Goal: Information Seeking & Learning: Learn about a topic

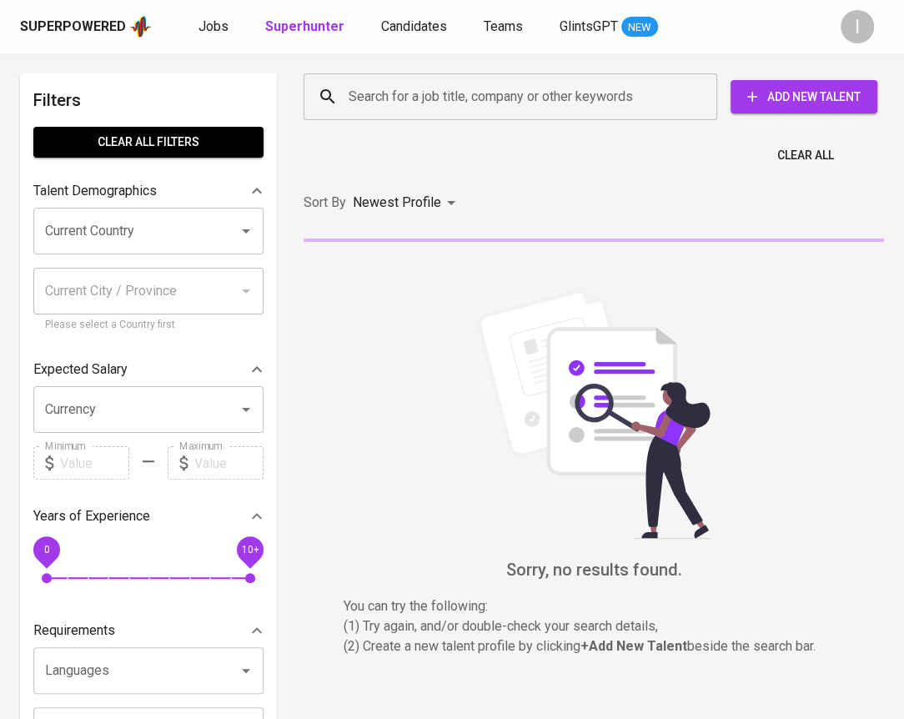
click at [447, 100] on input "Search for a job title, company or other keywords" at bounding box center [514, 97] width 340 height 32
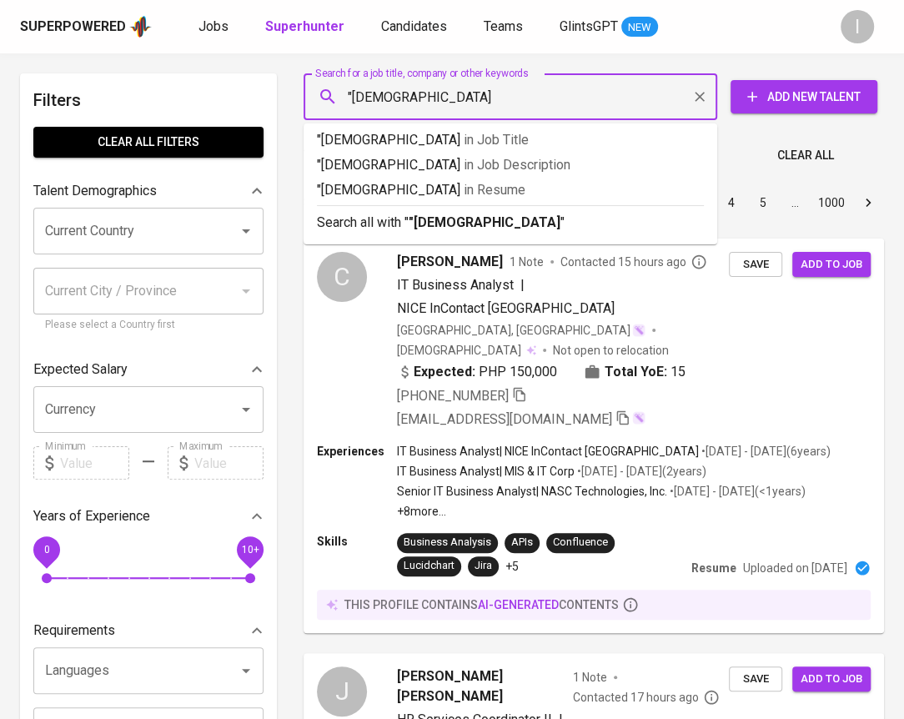
type input ""SANITAS""
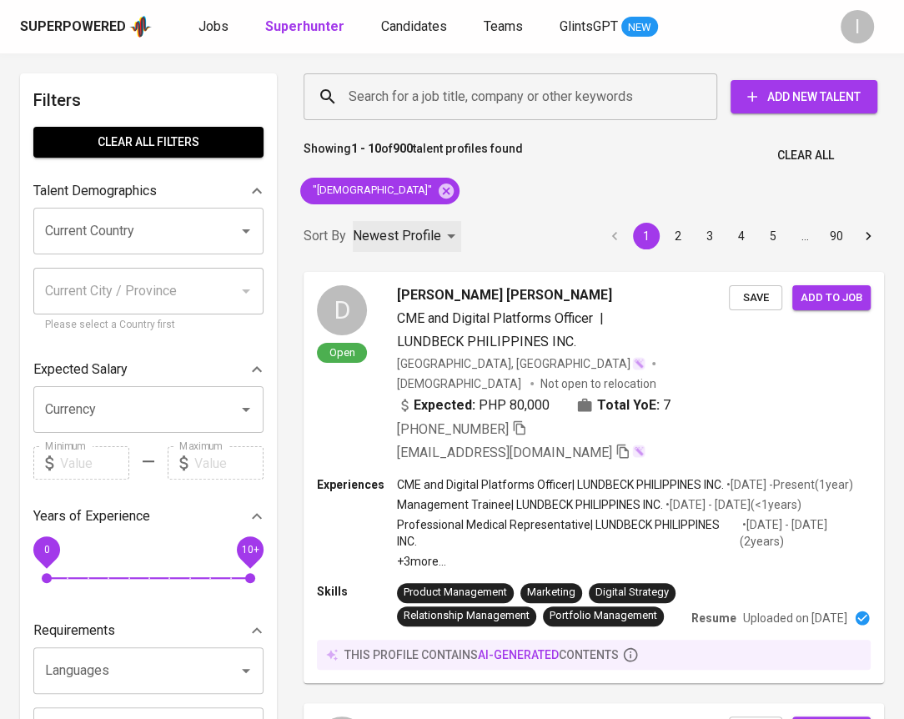
click at [415, 233] on p "Newest Profile" at bounding box center [397, 236] width 88 height 20
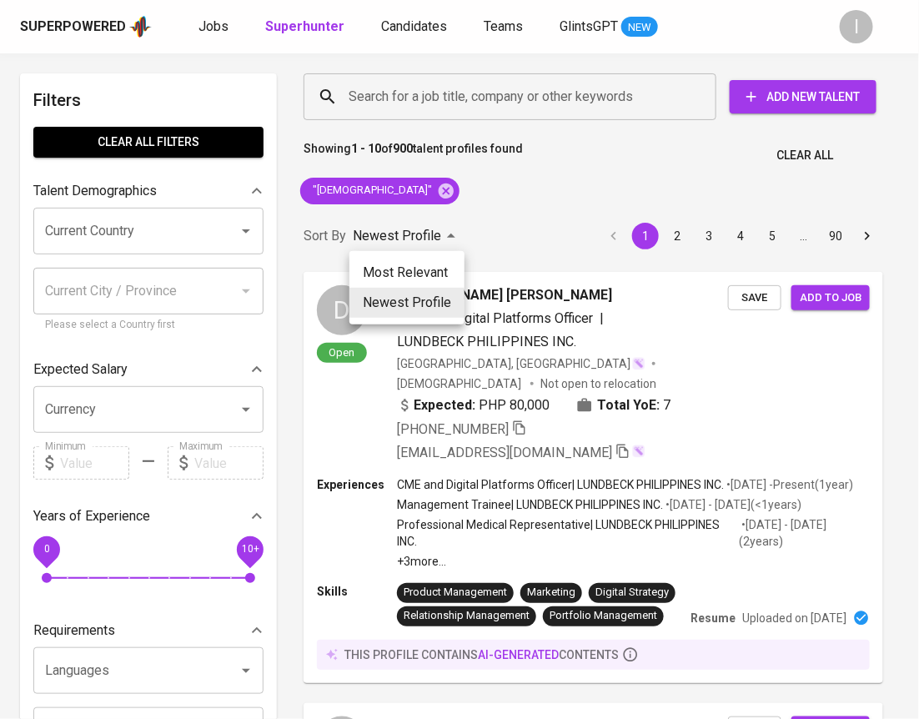
click at [407, 264] on li "Most Relevant" at bounding box center [406, 273] width 115 height 30
type input "MOST_RELEVANT"
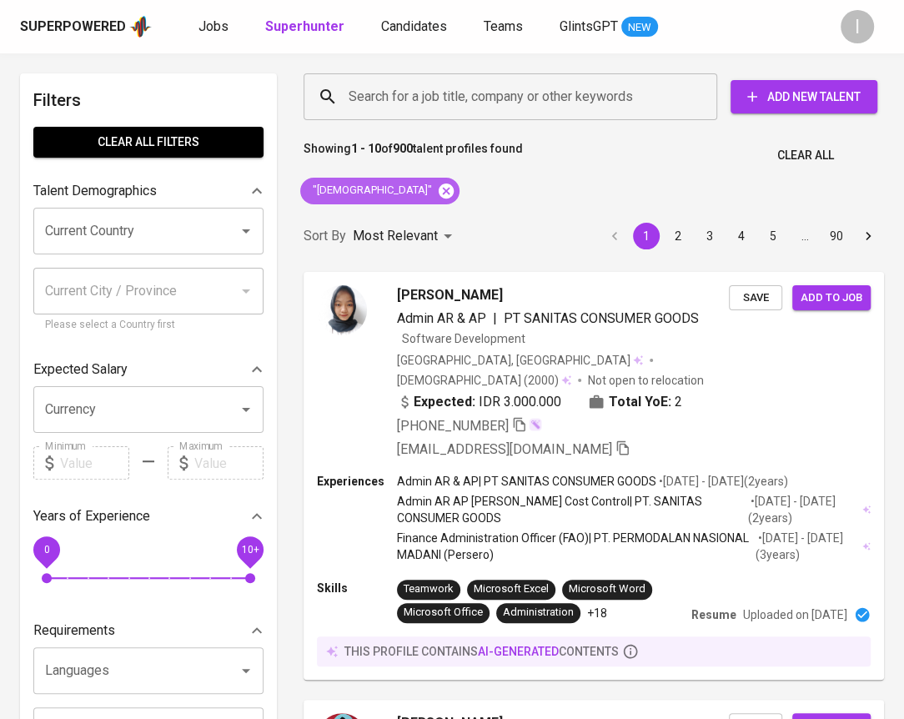
click at [439, 186] on icon at bounding box center [446, 190] width 15 height 15
click at [456, 113] on div "Search for a job title, company or other keywords" at bounding box center [511, 96] width 414 height 47
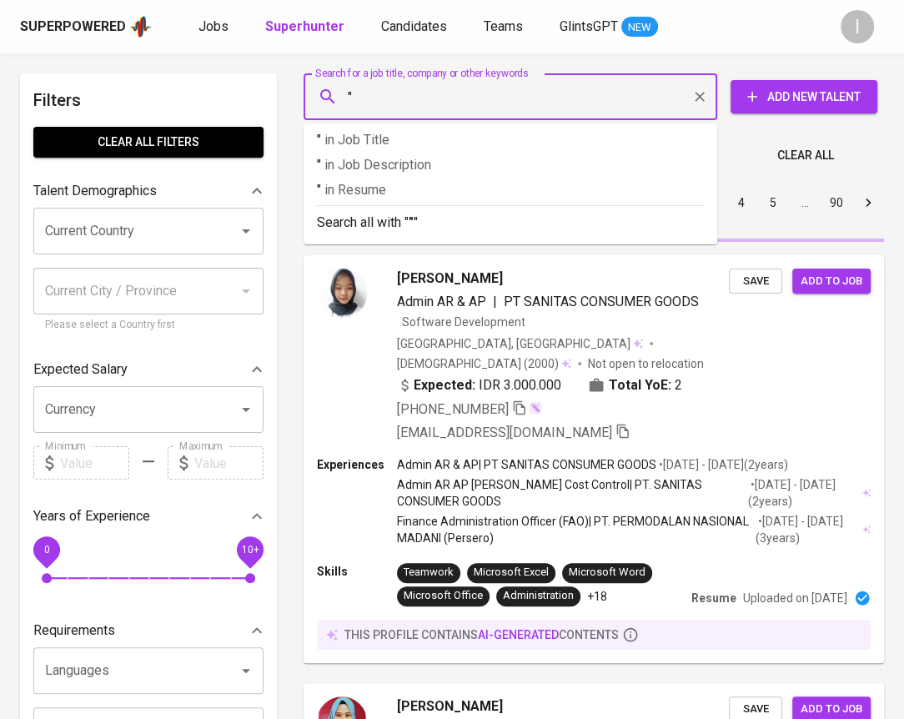
paste input "INDONUSA SUKSES Mandiri"
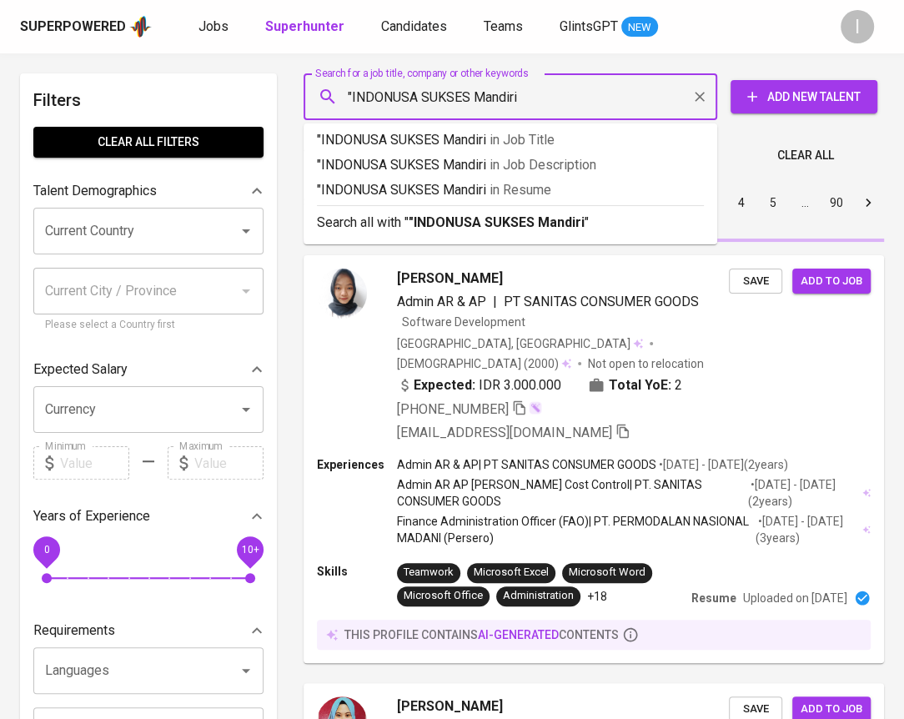
type input ""INDONUSA SUKSES Mandiri""
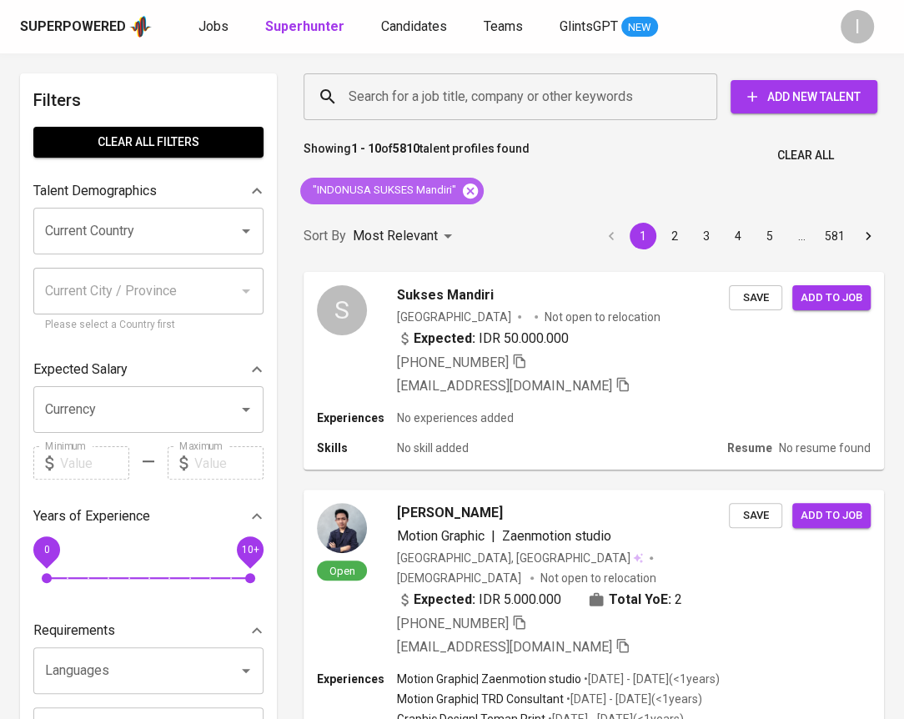
click at [466, 191] on icon at bounding box center [470, 191] width 18 height 18
click at [550, 81] on input "Search for a job title, company or other keywords" at bounding box center [514, 97] width 340 height 32
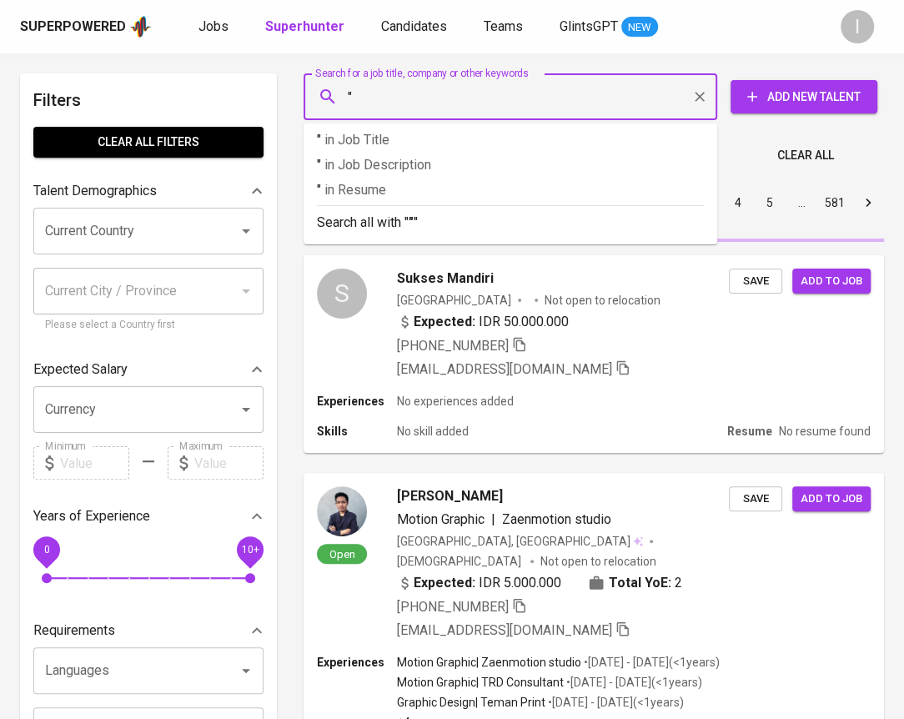
paste input "Nimbus Dinamis Indonesia"
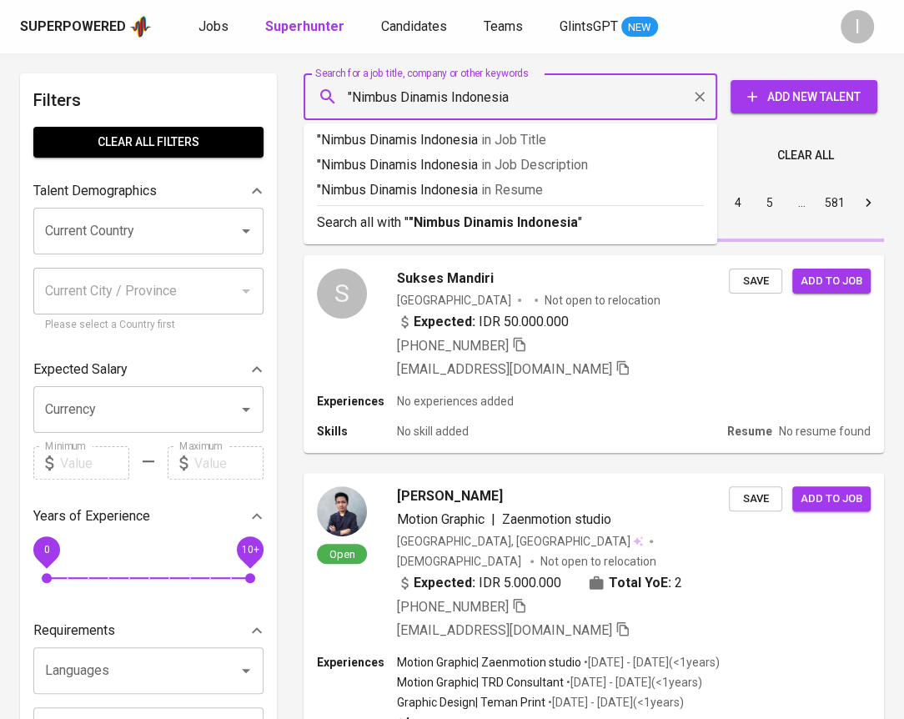
type input ""Nimbus Dinamis Indonesia""
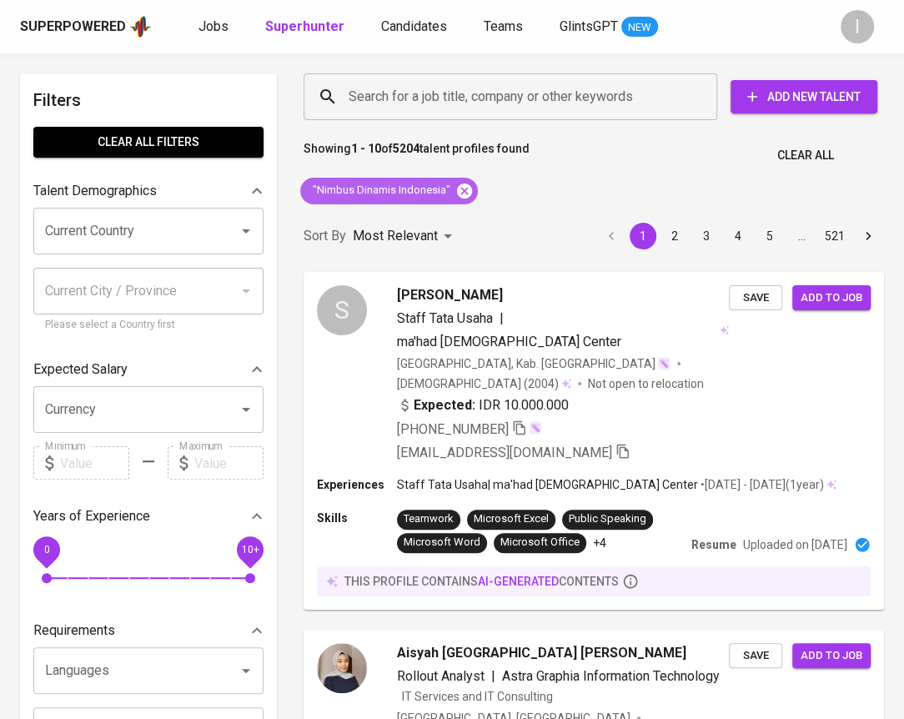
click at [468, 196] on icon at bounding box center [464, 191] width 18 height 18
click at [540, 93] on input "Search for a job title, company or other keywords" at bounding box center [514, 97] width 340 height 32
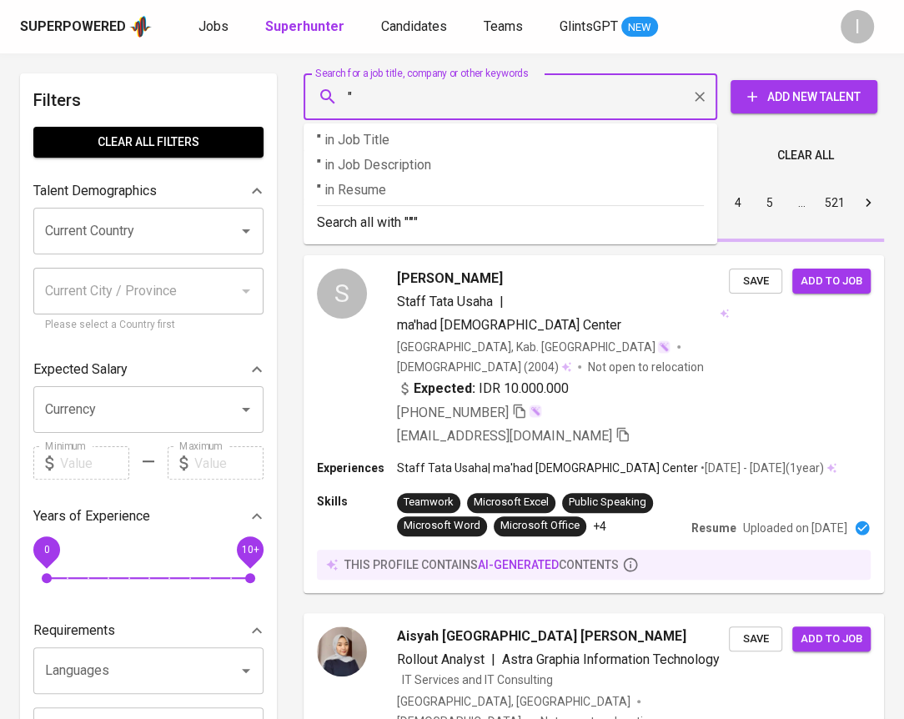
paste input "Kanindo Makmur Jaya"
type input ""Kanindo Makmur Jaya"
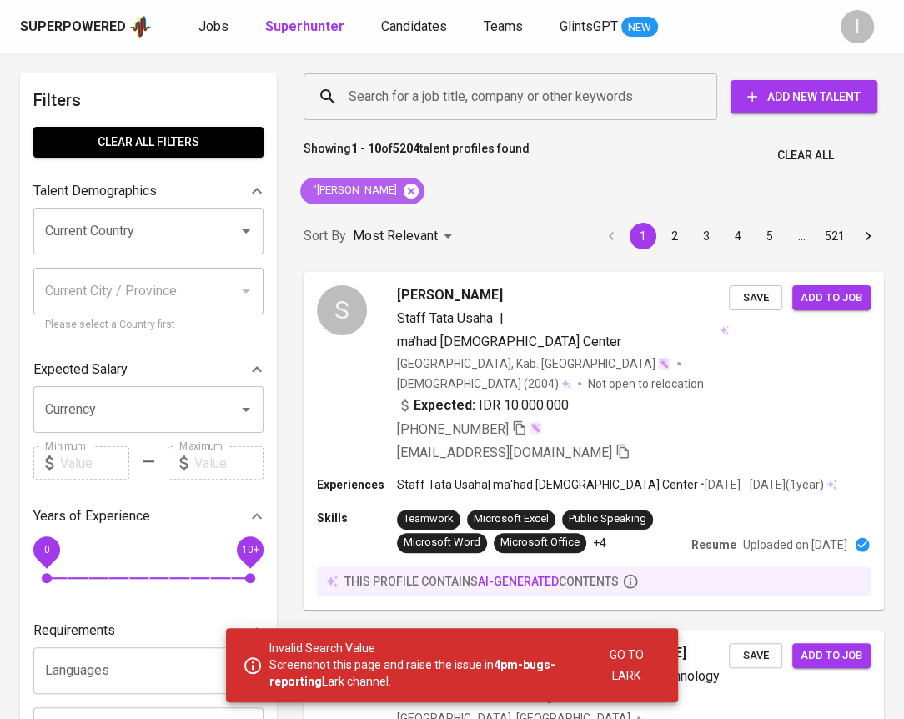
click at [420, 198] on icon at bounding box center [411, 191] width 18 height 18
click at [536, 91] on input "Search for a job title, company or other keywords" at bounding box center [514, 97] width 340 height 32
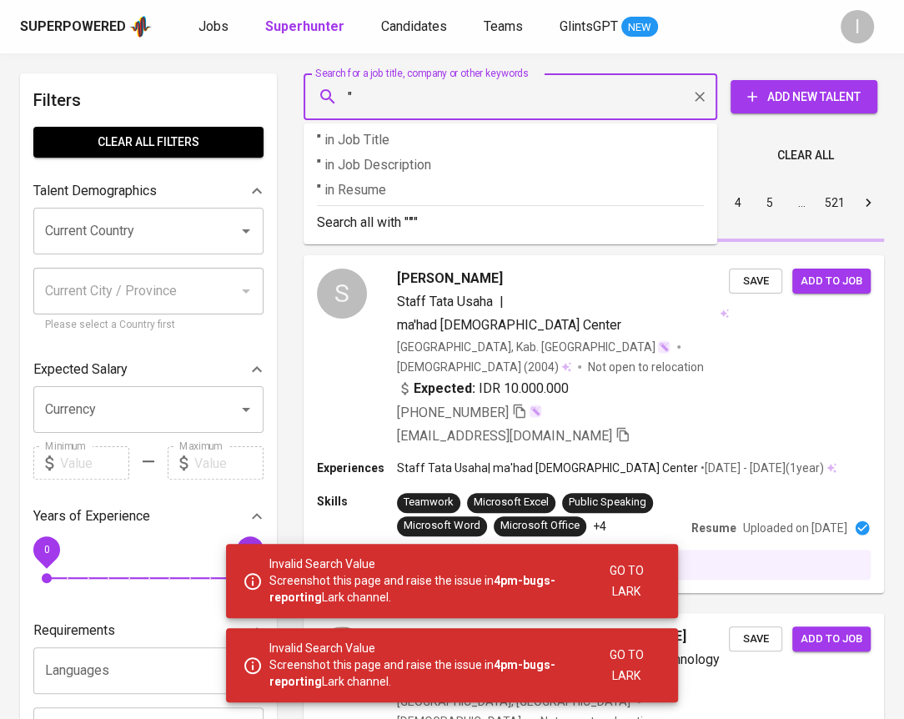
paste input "Kanindo Makmur Jaya"
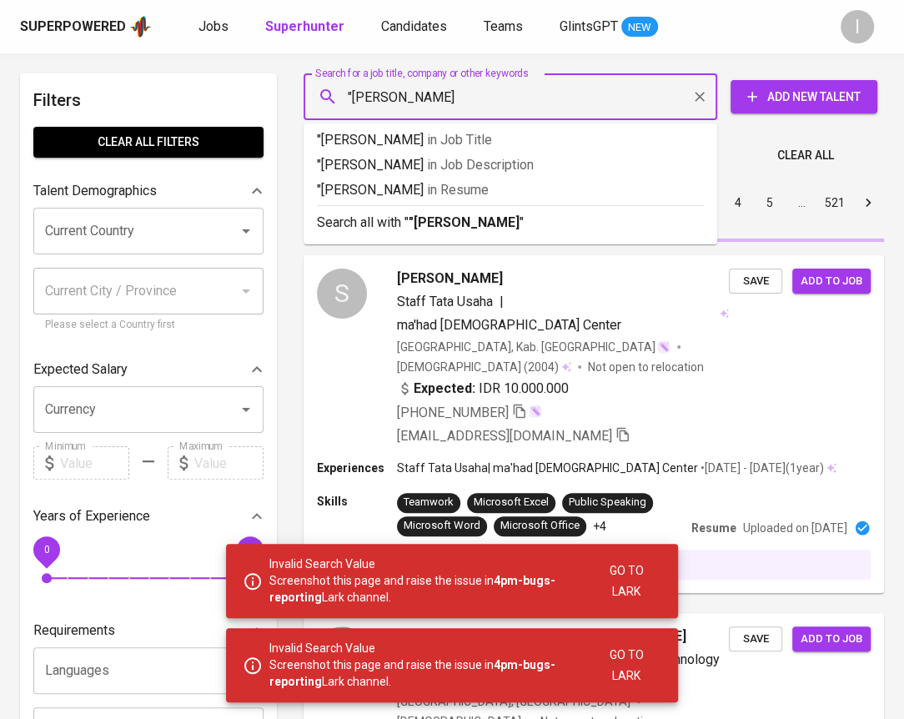
type input ""Kanindo Makmur Jaya""
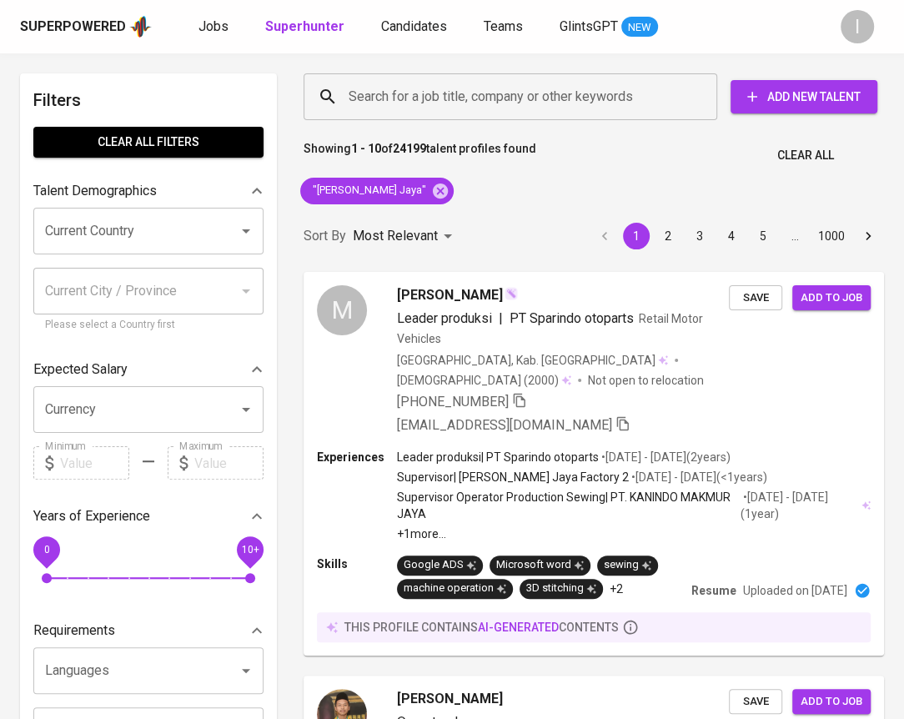
scroll to position [504, 0]
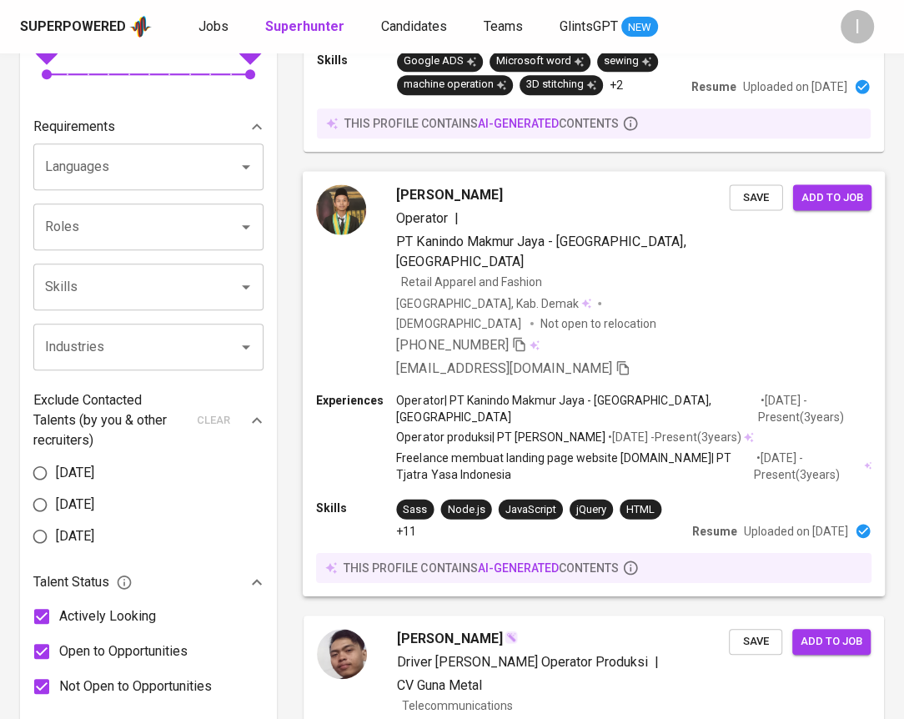
click at [525, 336] on icon "button" at bounding box center [519, 343] width 15 height 15
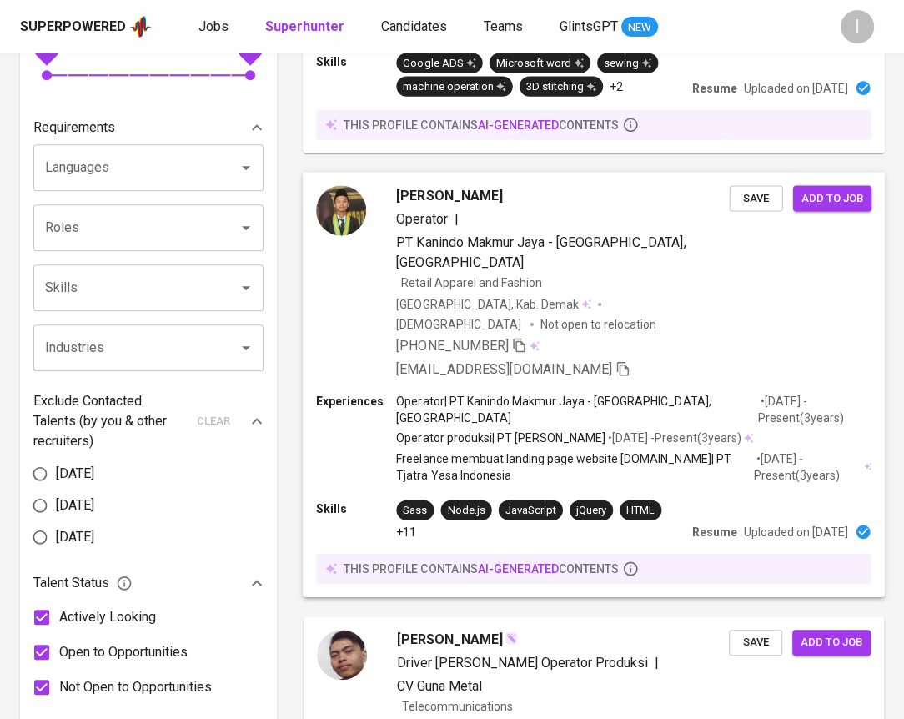
scroll to position [0, 0]
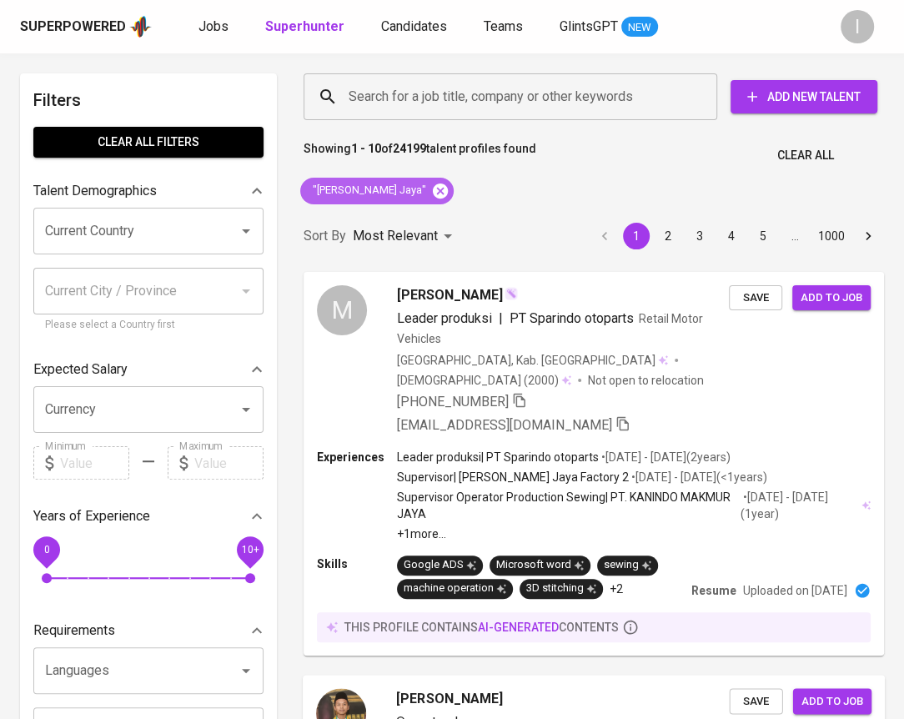
click at [443, 188] on icon at bounding box center [440, 190] width 15 height 15
click at [635, 123] on div "Search for a job title, company or other keywords Search for a job title, compa…" at bounding box center [590, 96] width 600 height 73
click at [630, 103] on input "Search for a job title, company or other keywords" at bounding box center [514, 97] width 340 height 32
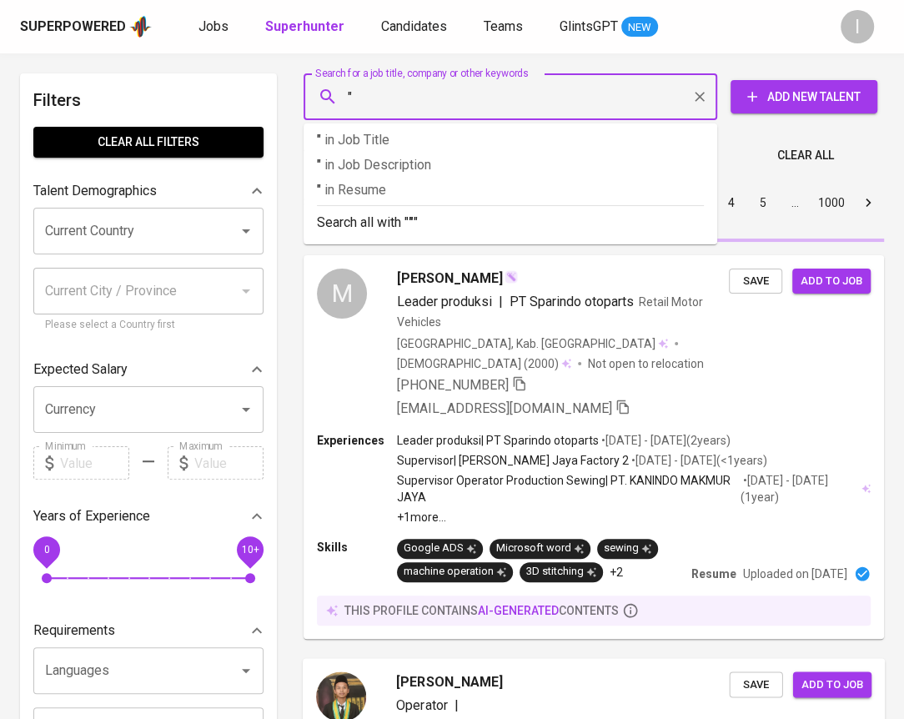
paste input "Bangkit Setia Sentosa Primatama"
type input ""Bangkit Setia Sentosa Primatama"
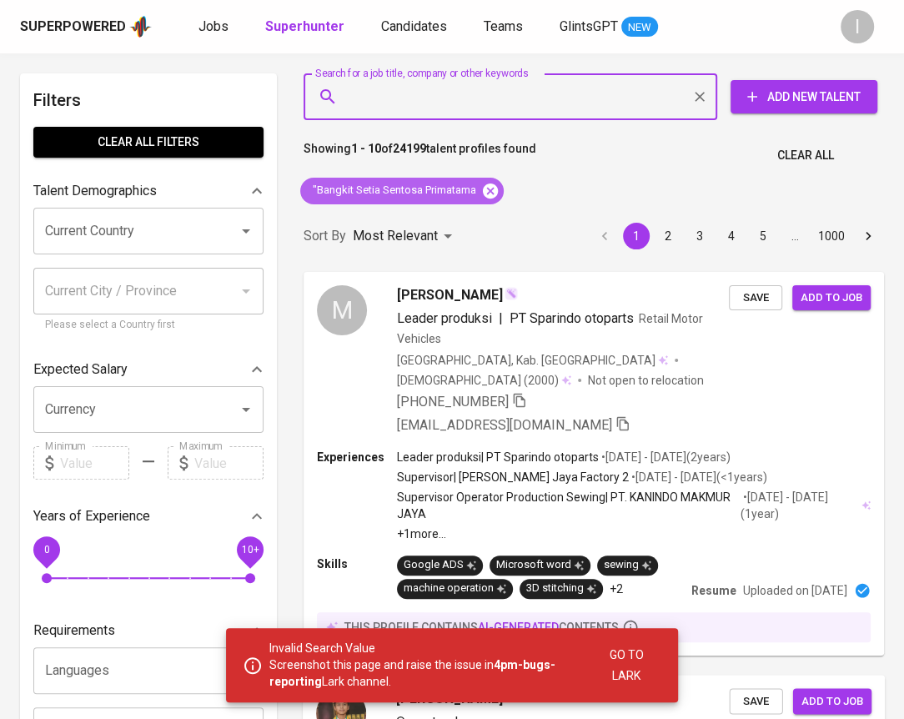
drag, startPoint x: 480, startPoint y: 188, endPoint x: 489, endPoint y: 188, distance: 9.2
click at [480, 189] on span ""Bangkit Setia Sentosa Primatama" at bounding box center [393, 191] width 186 height 16
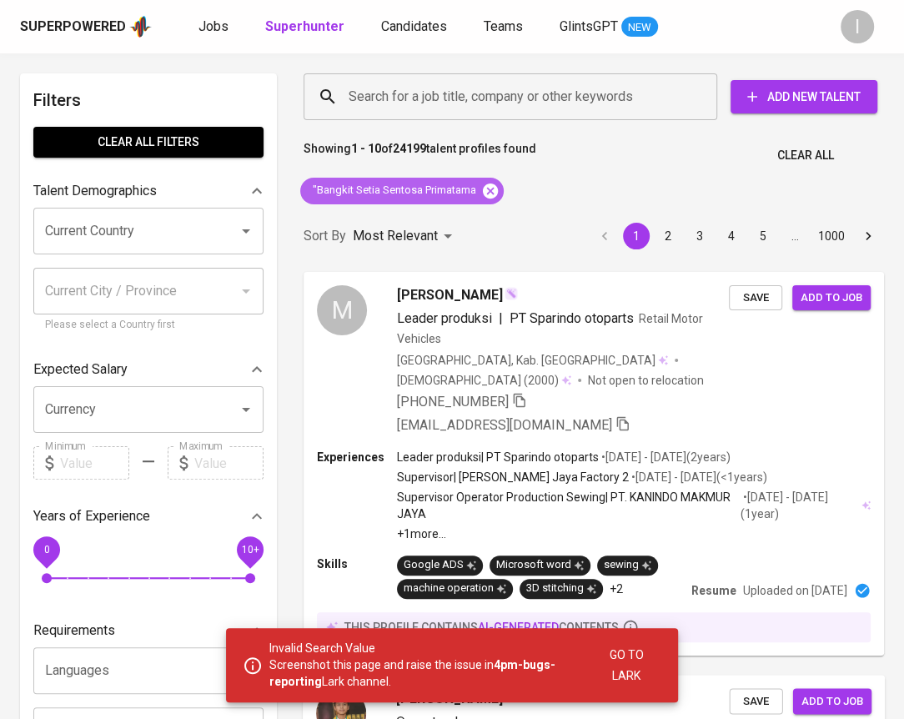
click at [490, 188] on icon at bounding box center [490, 191] width 18 height 18
click at [513, 115] on div "Search for a job title, company or other keywords" at bounding box center [511, 96] width 414 height 47
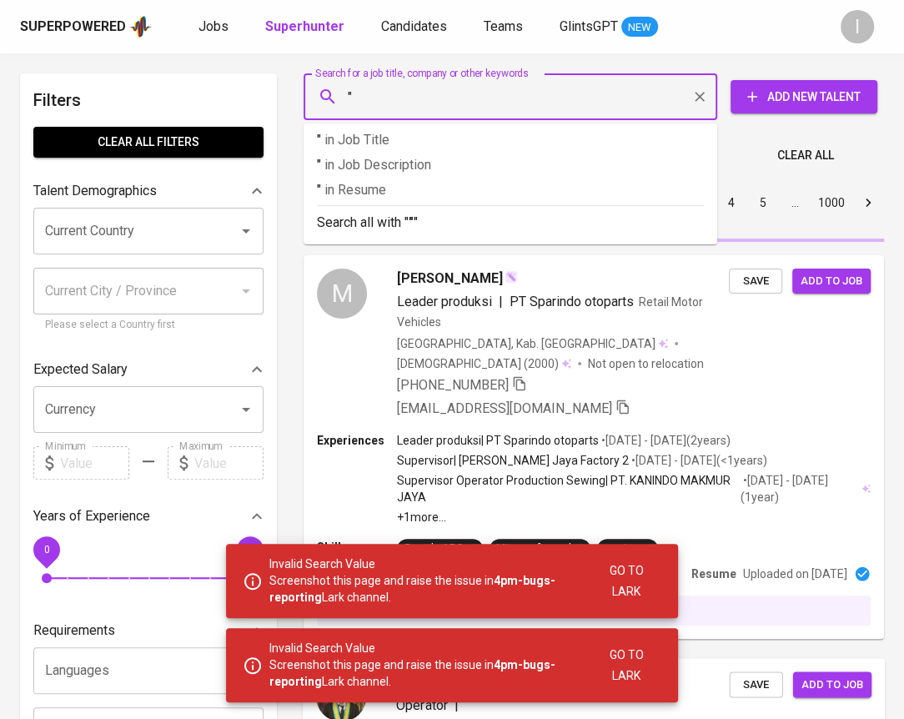
paste input "Bangkit Setia Sentosa Primatama"
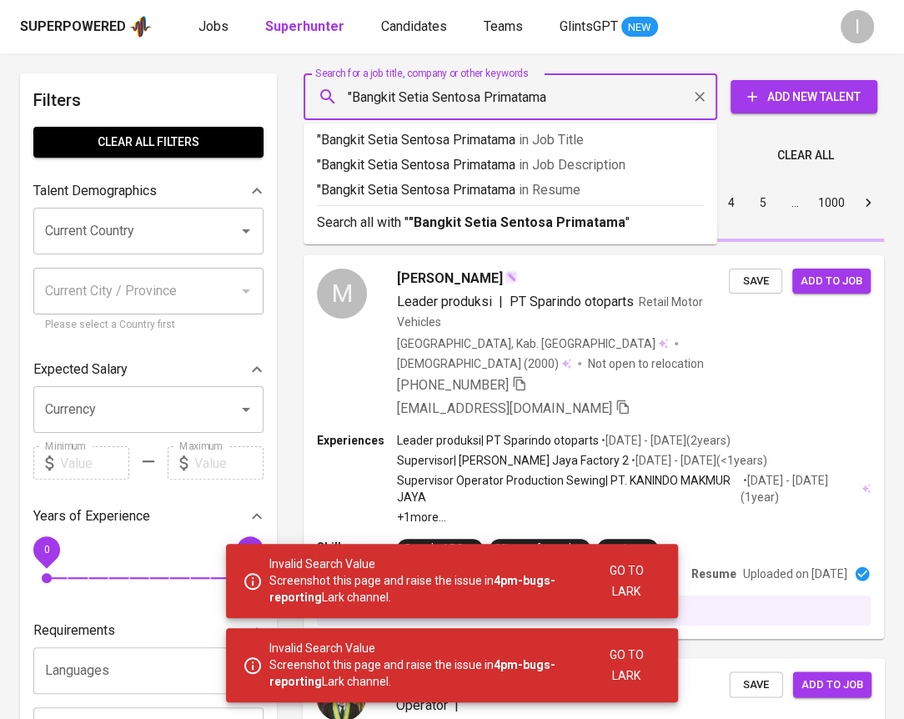
type input ""Bangkit Setia Sentosa Primatama""
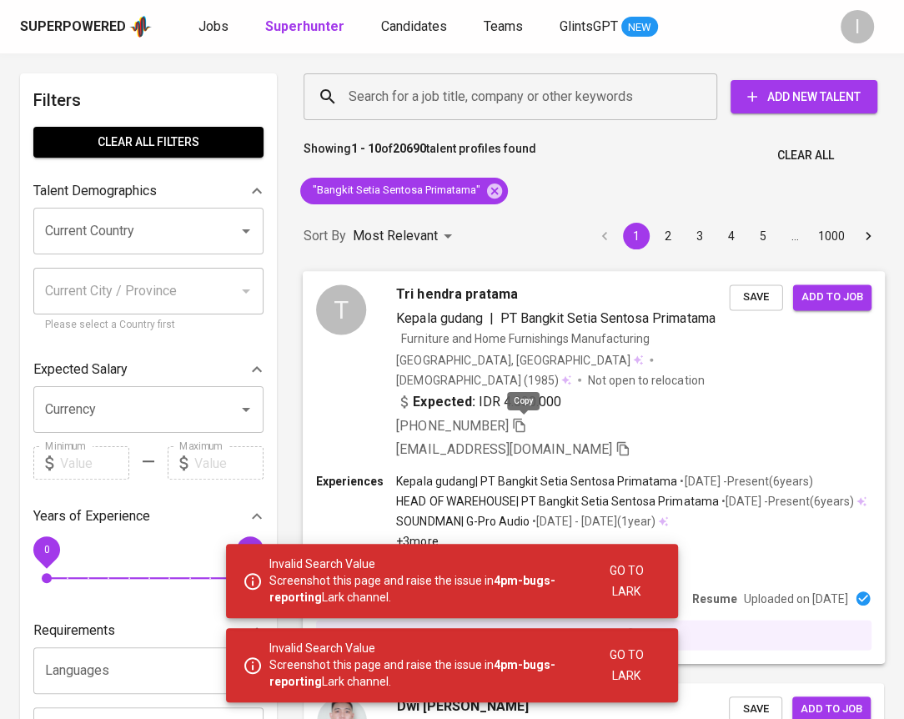
click at [524, 424] on icon "button" at bounding box center [519, 424] width 15 height 15
click at [524, 424] on icon "button" at bounding box center [519, 422] width 15 height 15
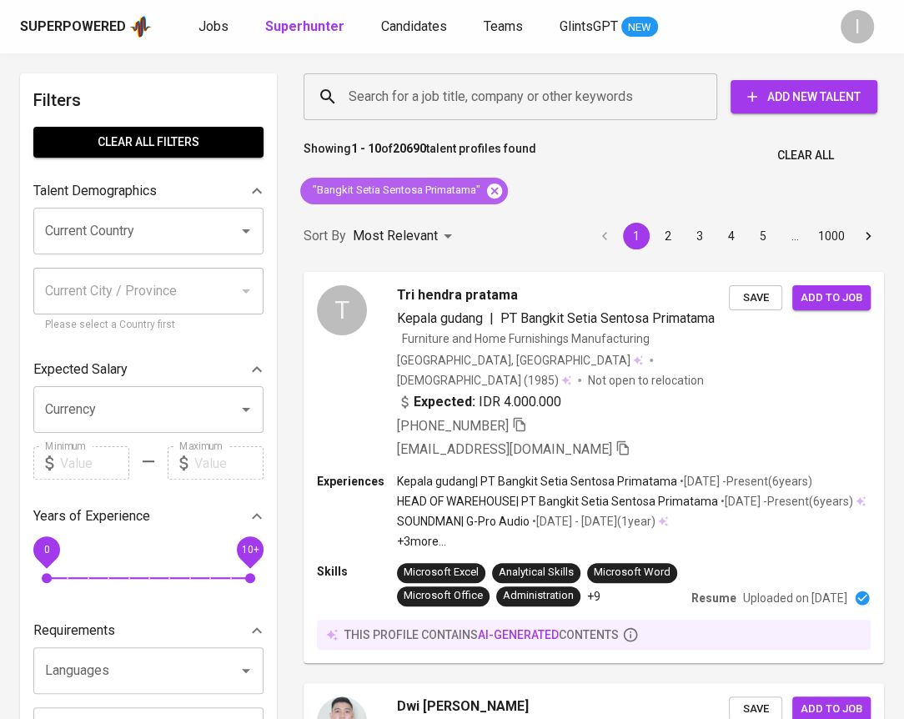
click at [494, 190] on icon at bounding box center [494, 190] width 15 height 15
click at [530, 108] on input "Search for a job title, company or other keywords" at bounding box center [514, 97] width 340 height 32
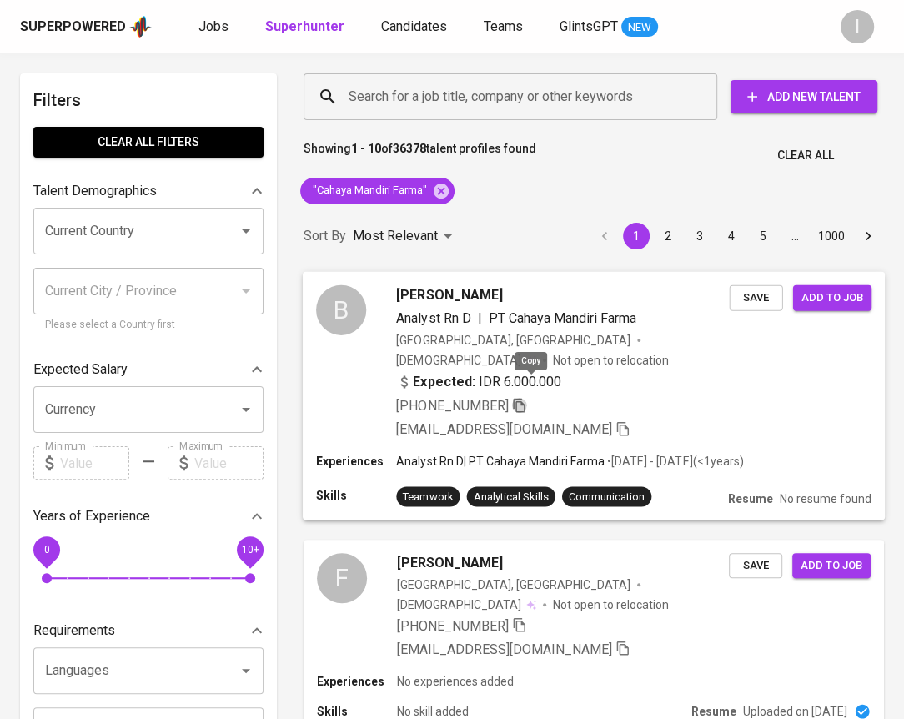
click at [525, 398] on icon "button" at bounding box center [519, 405] width 12 height 14
click at [441, 183] on div ""Cahaya Mandiri Farma"" at bounding box center [377, 191] width 154 height 27
click at [441, 184] on icon at bounding box center [441, 190] width 15 height 15
click at [486, 103] on input "Search for a job title, company or other keywords" at bounding box center [514, 97] width 340 height 32
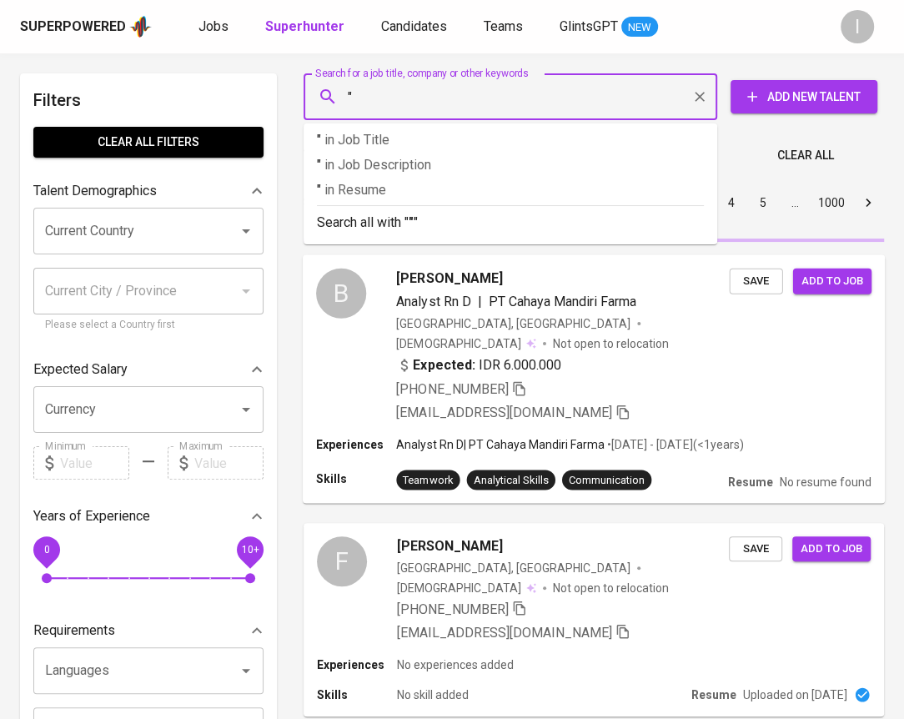
paste input "Sumber Alfaria Trijaya TBK - Cilacap"
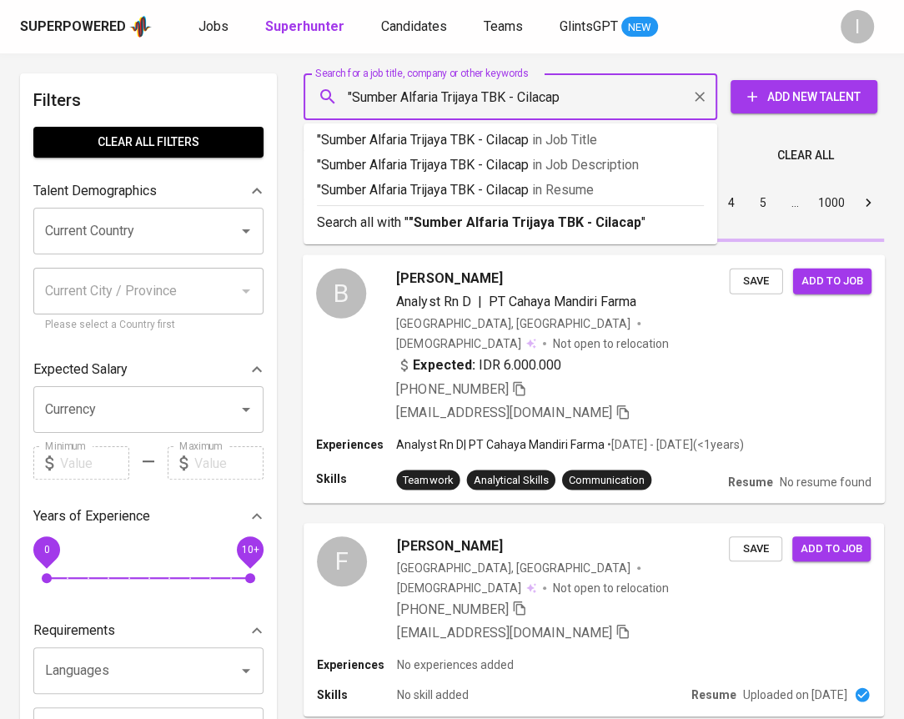
type input ""Sumber Alfaria Trijaya TBK - Cilacap""
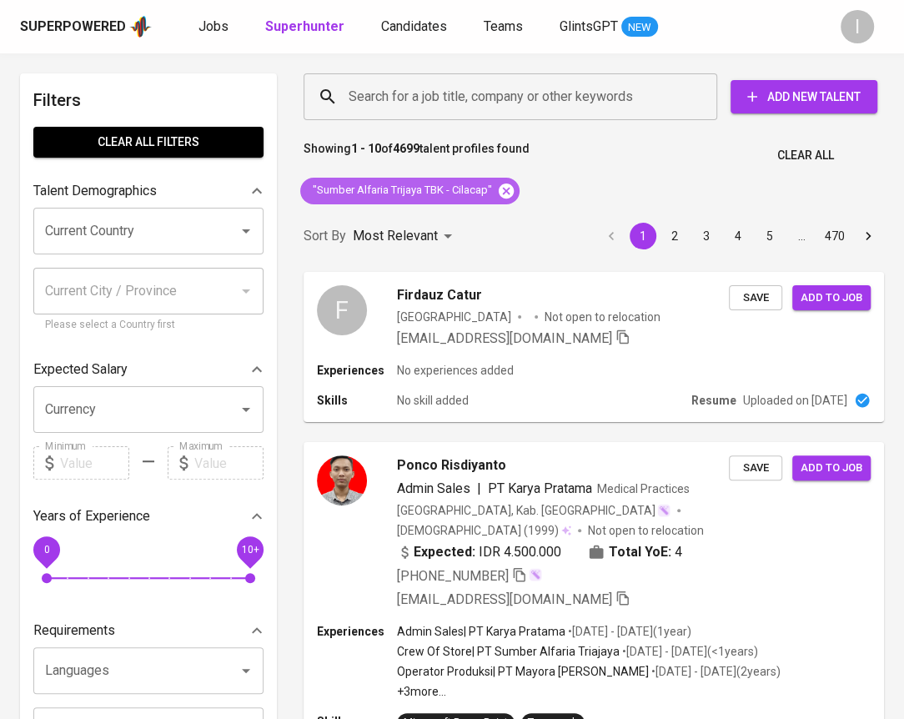
click at [509, 189] on icon at bounding box center [506, 190] width 15 height 15
click at [565, 106] on input "Search for a job title, company or other keywords" at bounding box center [514, 97] width 340 height 32
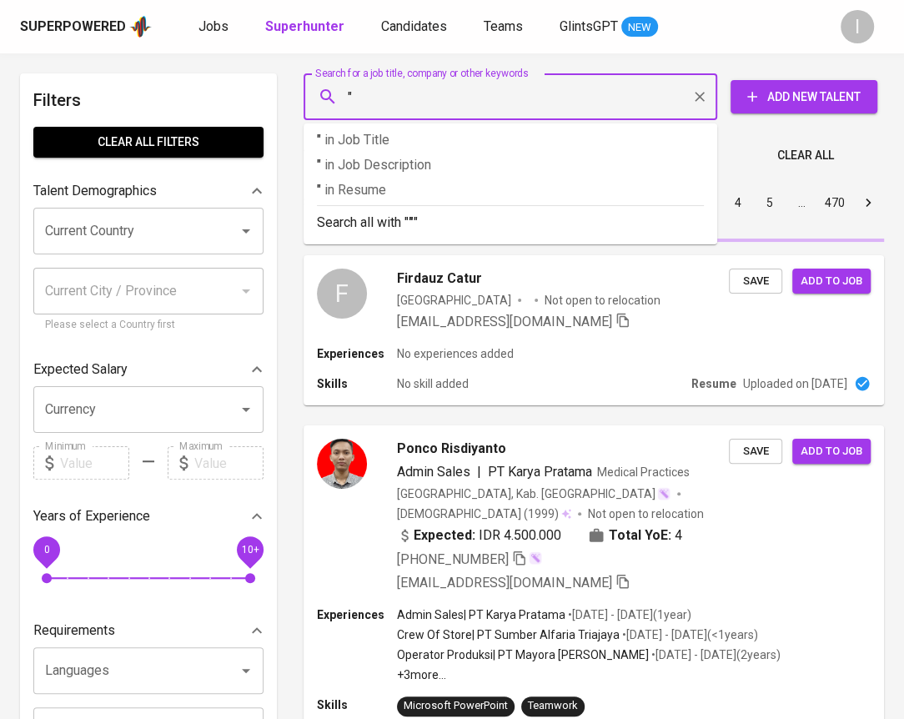
paste input "Alfamart Sumber Alfaria Truaya, TBK BRANCH BANDUNG"
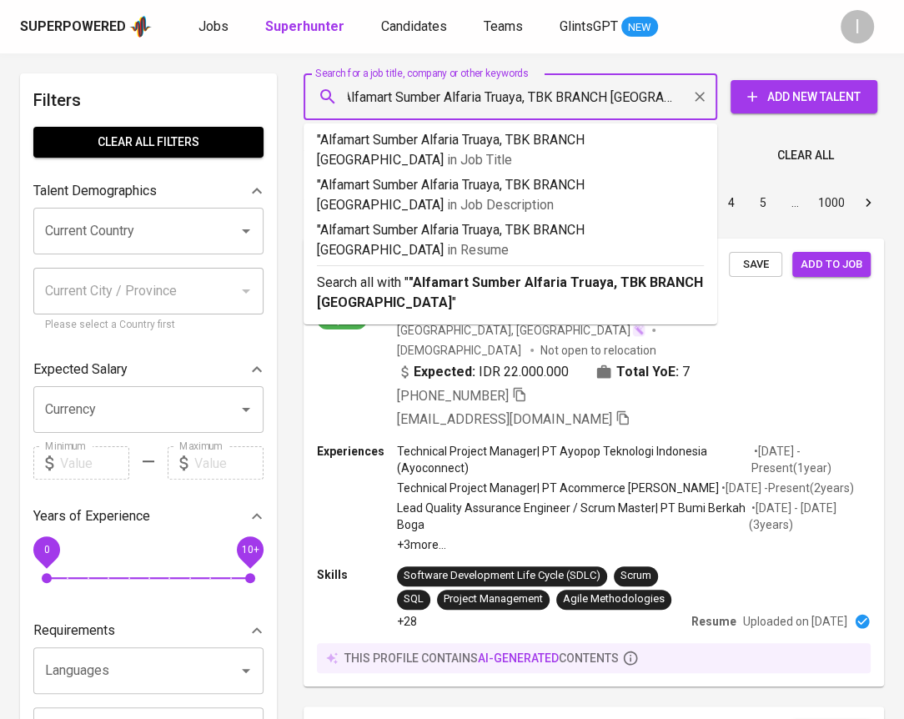
click at [590, 91] on input ""Alfamart Sumber Alfaria Truaya, TBK BRANCH BANDUNG" at bounding box center [514, 97] width 340 height 32
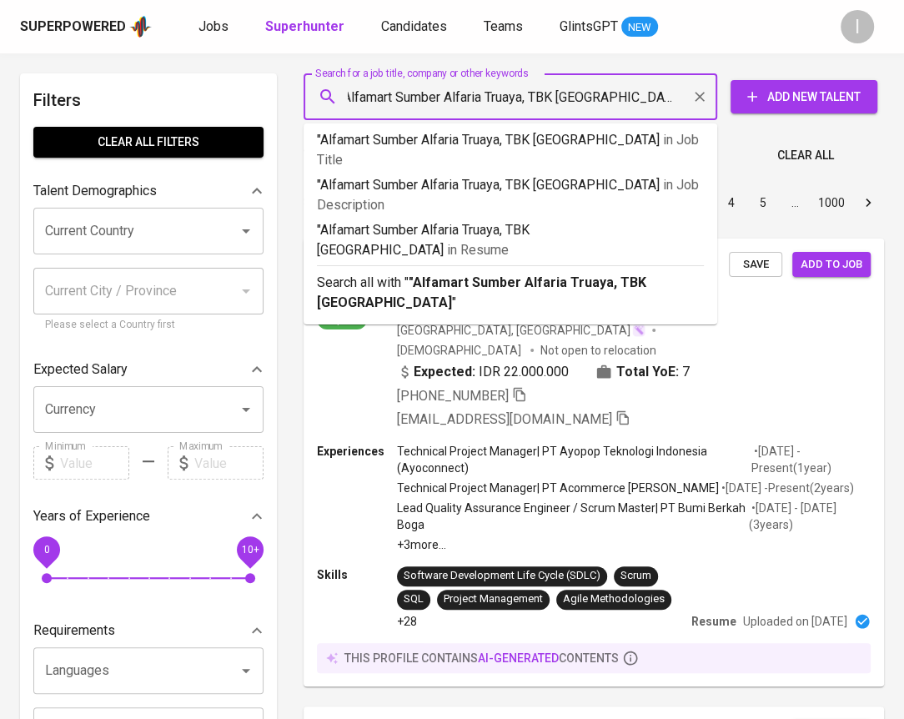
scroll to position [0, 0]
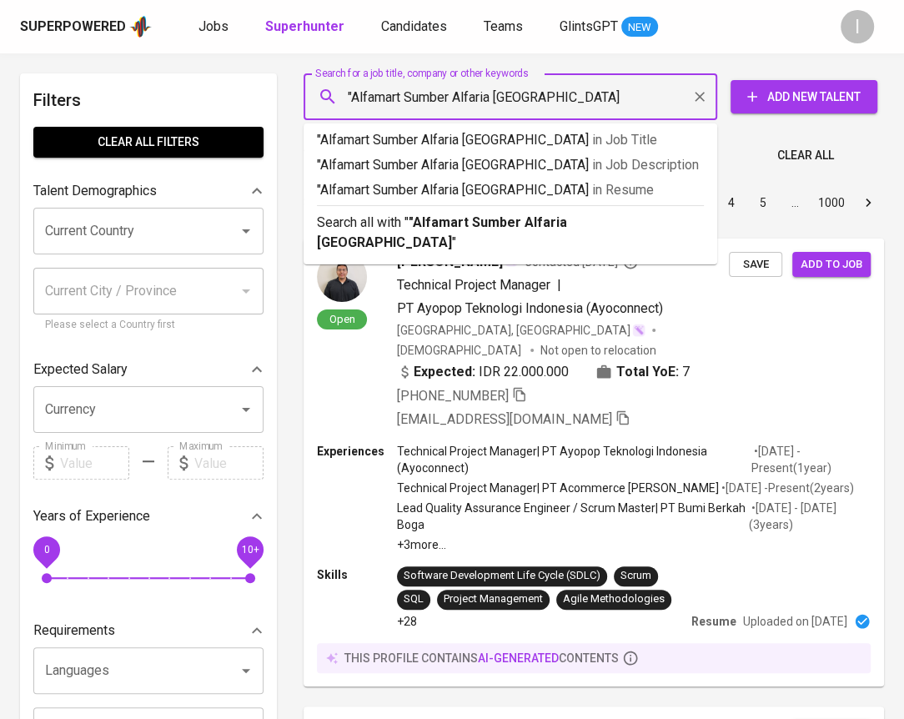
type input ""Alfamart Sumber Alfaria Bandung""
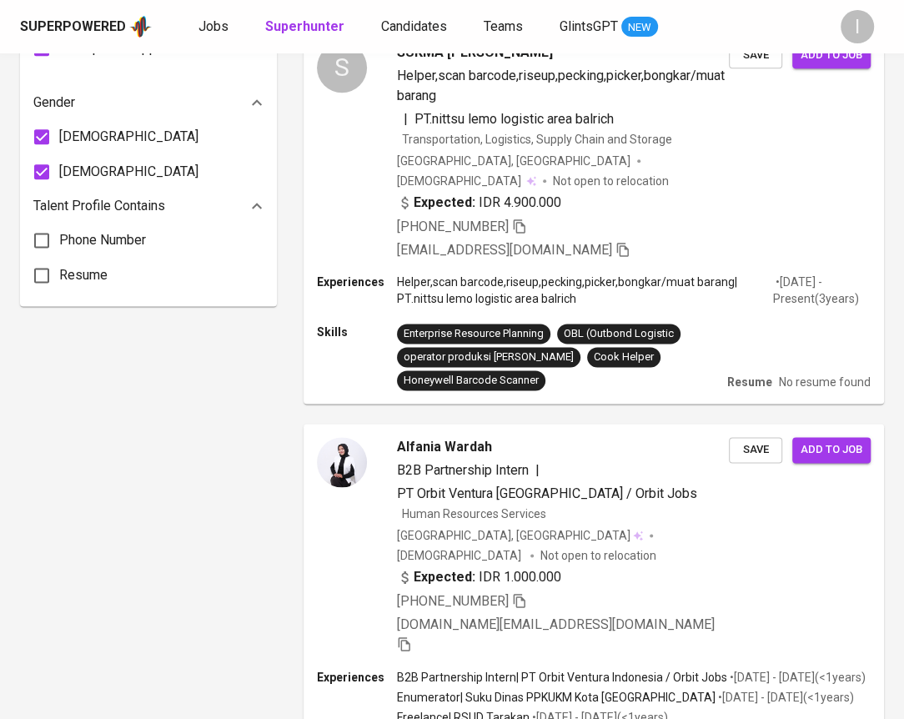
scroll to position [1166, 0]
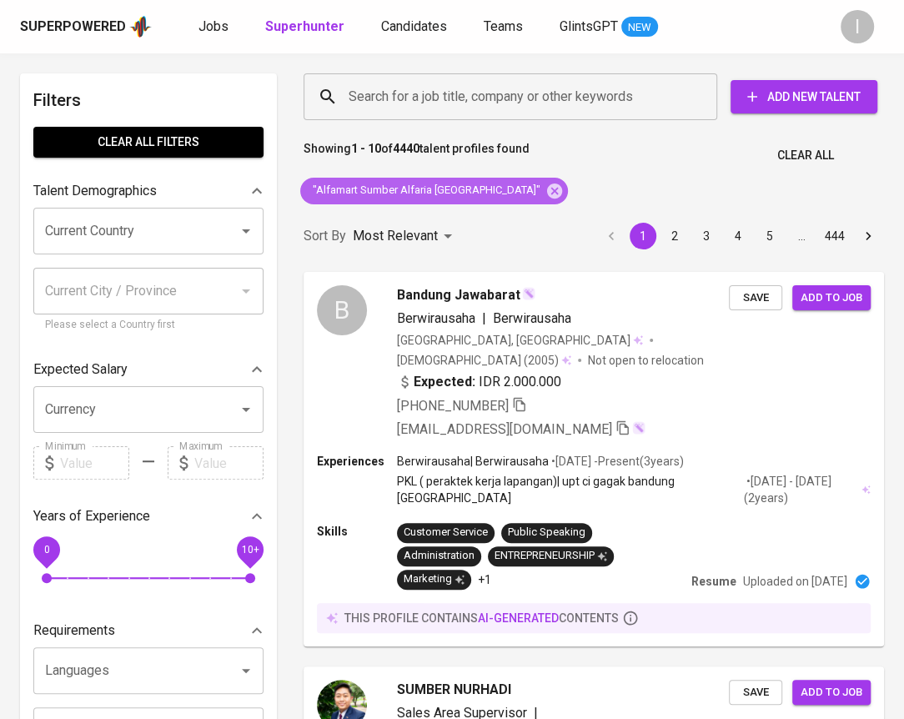
drag, startPoint x: 495, startPoint y: 183, endPoint x: 424, endPoint y: 192, distance: 71.5
click at [424, 193] on div ""Alfamart Sumber Alfaria [GEOGRAPHIC_DATA]"" at bounding box center [434, 191] width 268 height 27
click at [392, 190] on span ""Alfamart Sumber Alfaria [GEOGRAPHIC_DATA]"" at bounding box center [425, 191] width 250 height 16
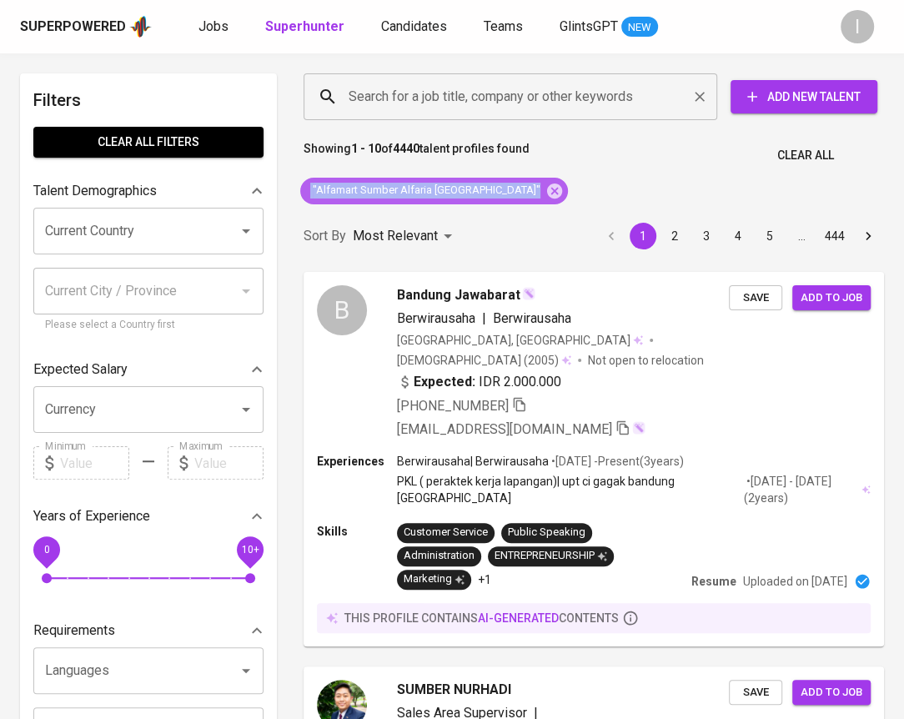
copy div ""Alfamart Sumber Alfaria [GEOGRAPHIC_DATA]""
drag, startPoint x: 495, startPoint y: 192, endPoint x: 512, endPoint y: 102, distance: 91.8
click at [545, 192] on icon at bounding box center [554, 191] width 18 height 18
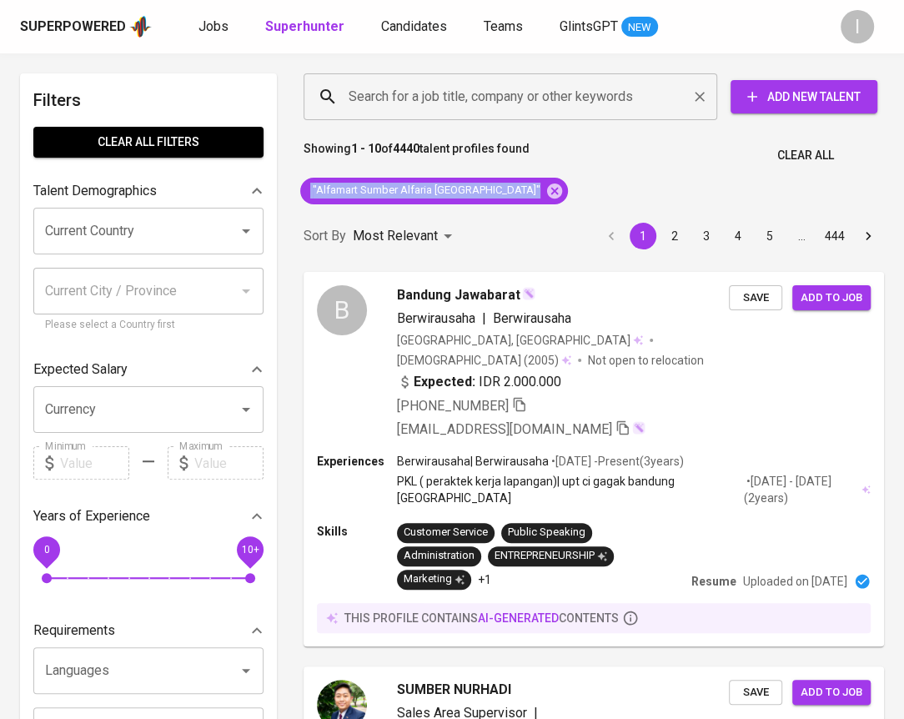
click at [511, 104] on input "Search for a job title, company or other keywords" at bounding box center [514, 97] width 340 height 32
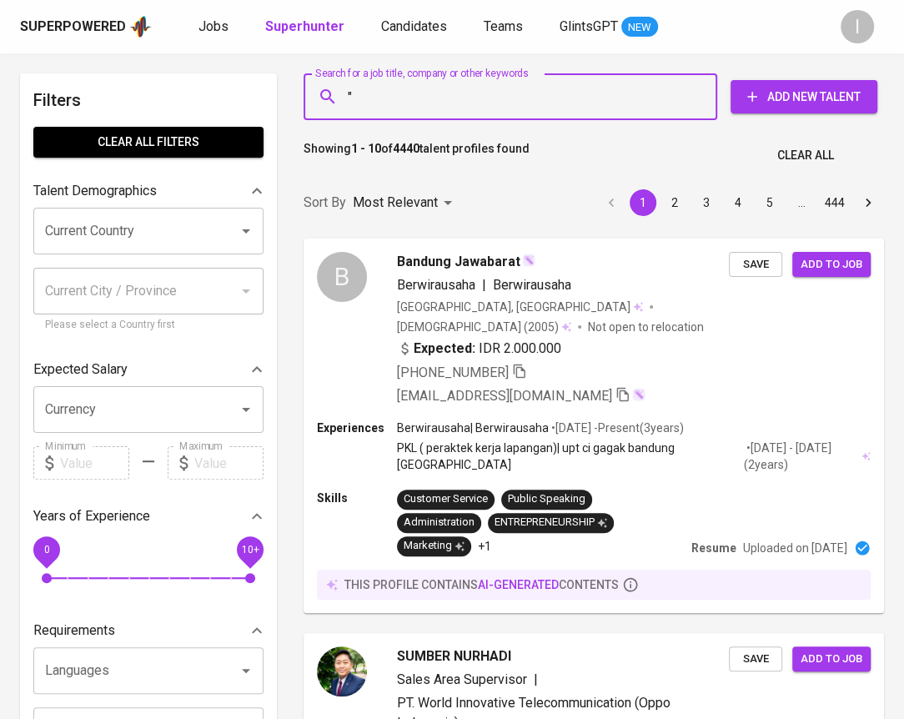
paste input ""Alfamart Sumber Alfaria [GEOGRAPHIC_DATA]""
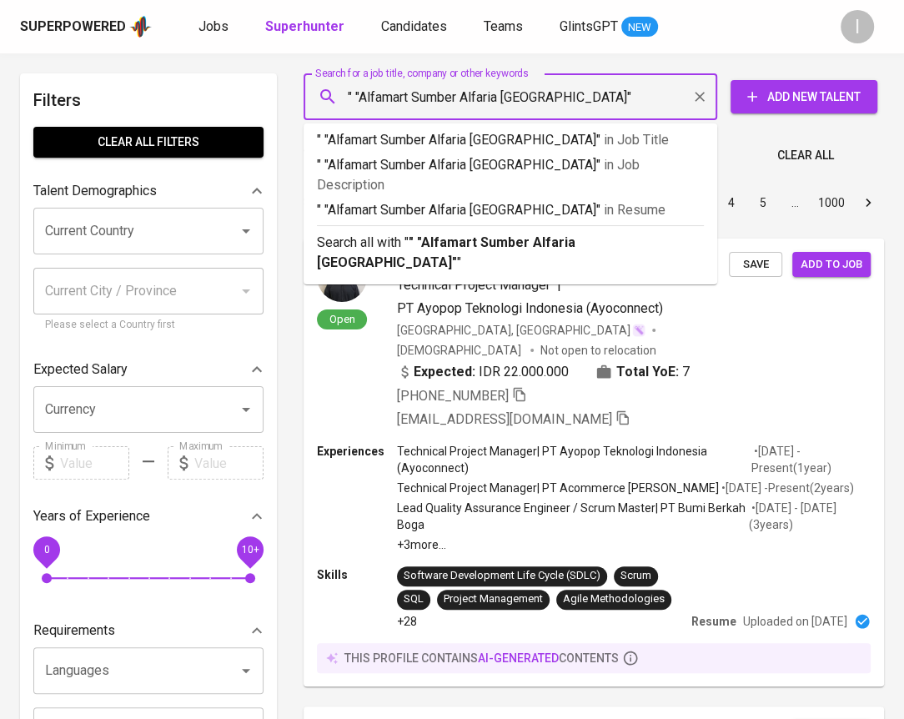
click at [396, 101] on input "" "Alfamart Sumber Alfaria Bandung"" at bounding box center [514, 97] width 340 height 32
click at [396, 102] on input "" "Alfamart Sumber Alfaria Bandung"" at bounding box center [514, 97] width 340 height 32
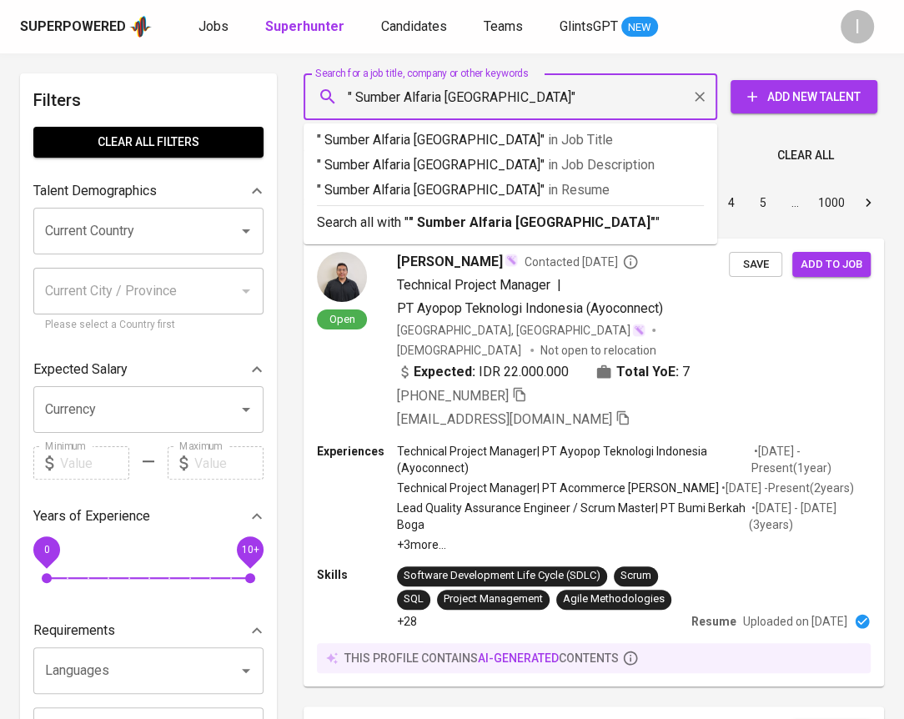
type input ""Sumber Alfaria Bandung""
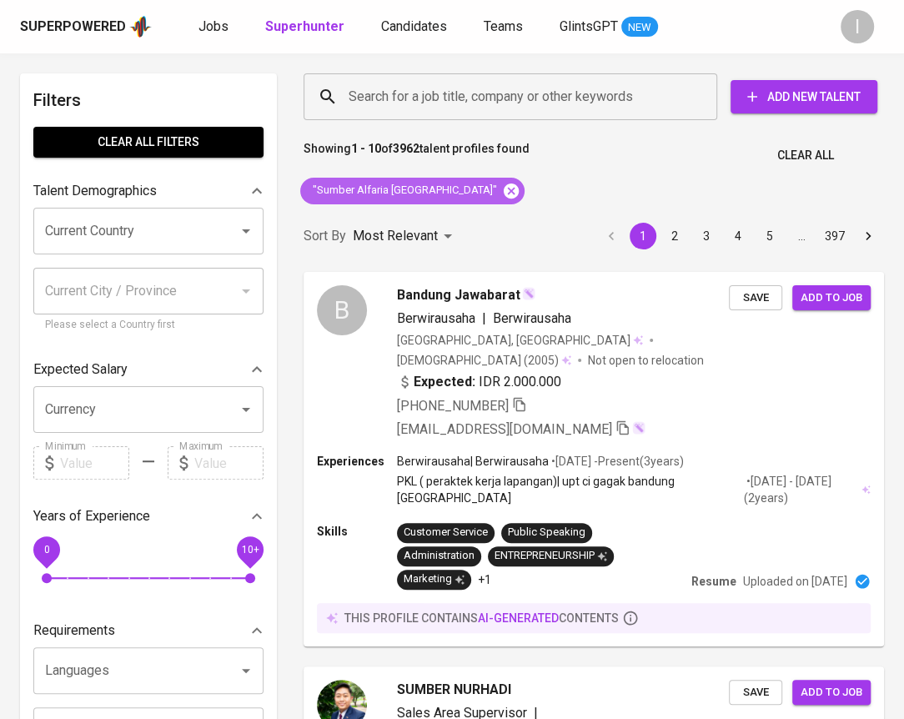
click at [504, 187] on icon at bounding box center [511, 190] width 15 height 15
click at [531, 98] on input "Search for a job title, company or other keywords" at bounding box center [514, 97] width 340 height 32
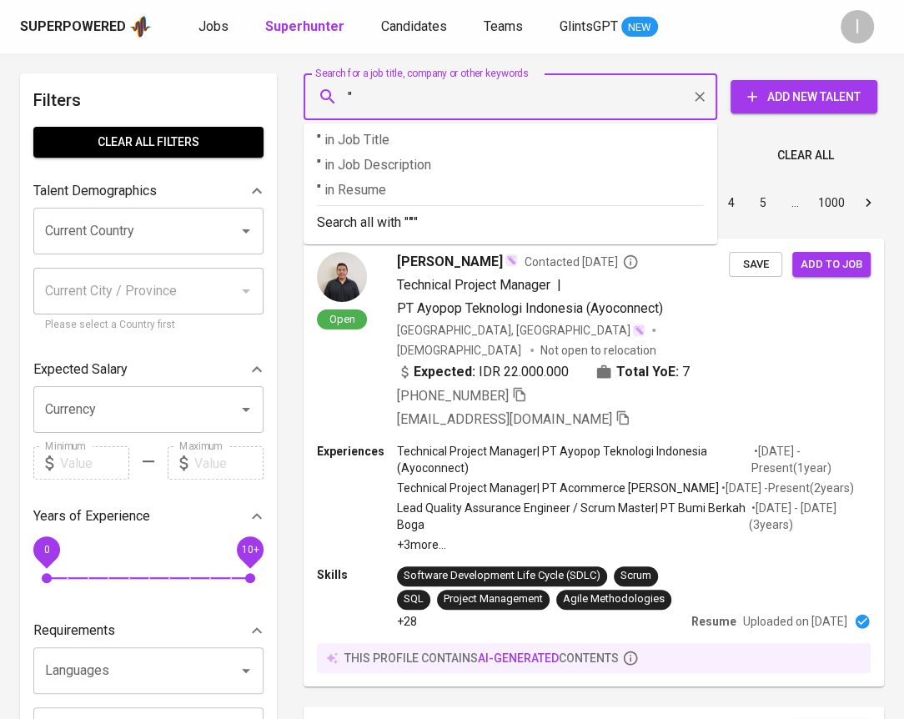
paste input "Sumber Alfaria Trijaya - Bandung"
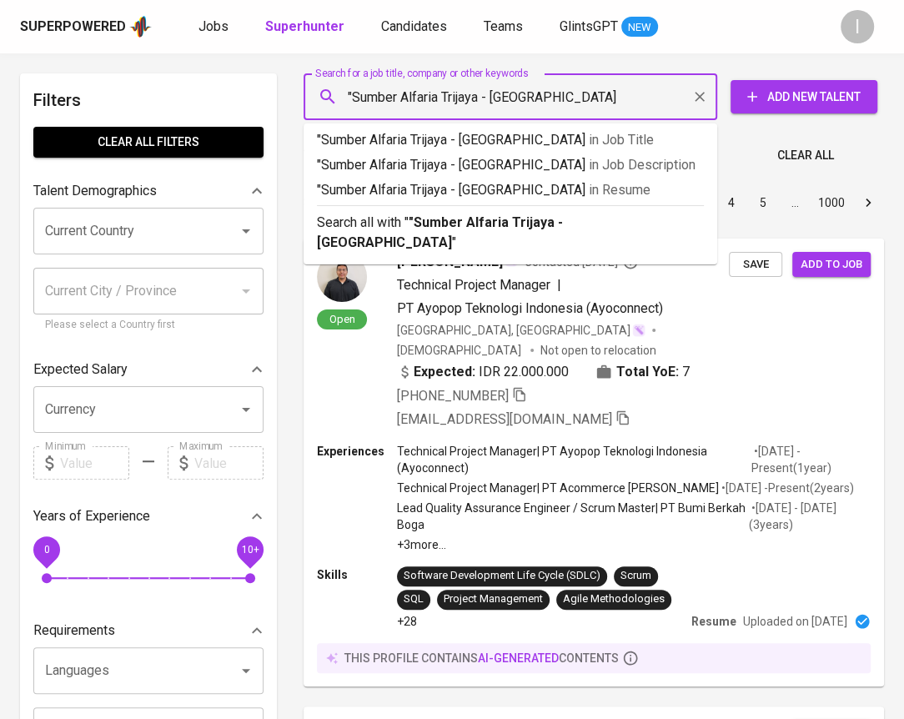
type input ""Sumber Alfaria Trijaya - Bandung""
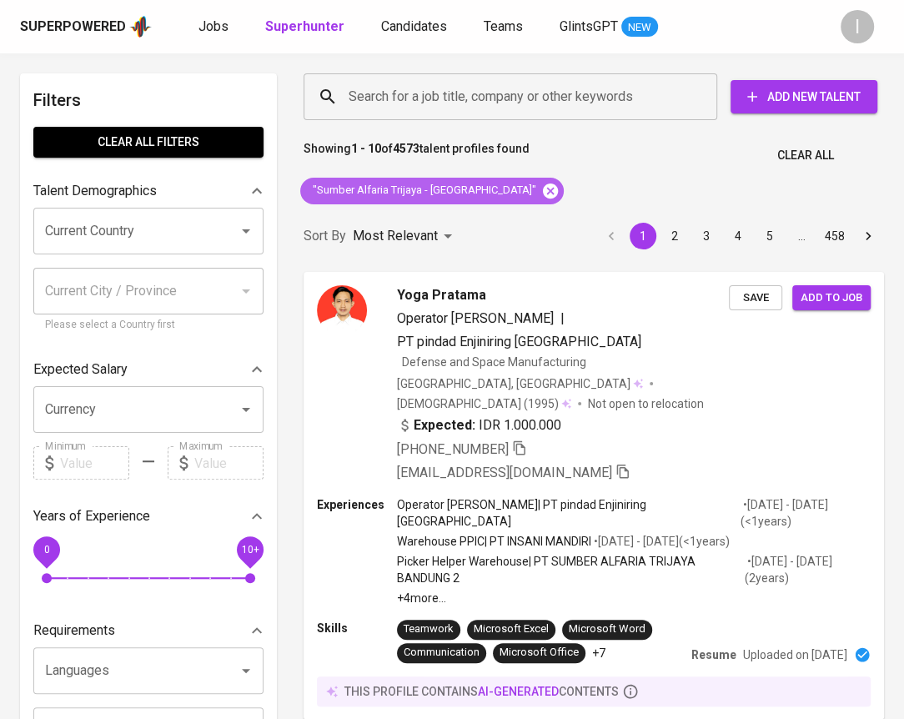
click at [541, 190] on icon at bounding box center [550, 191] width 18 height 18
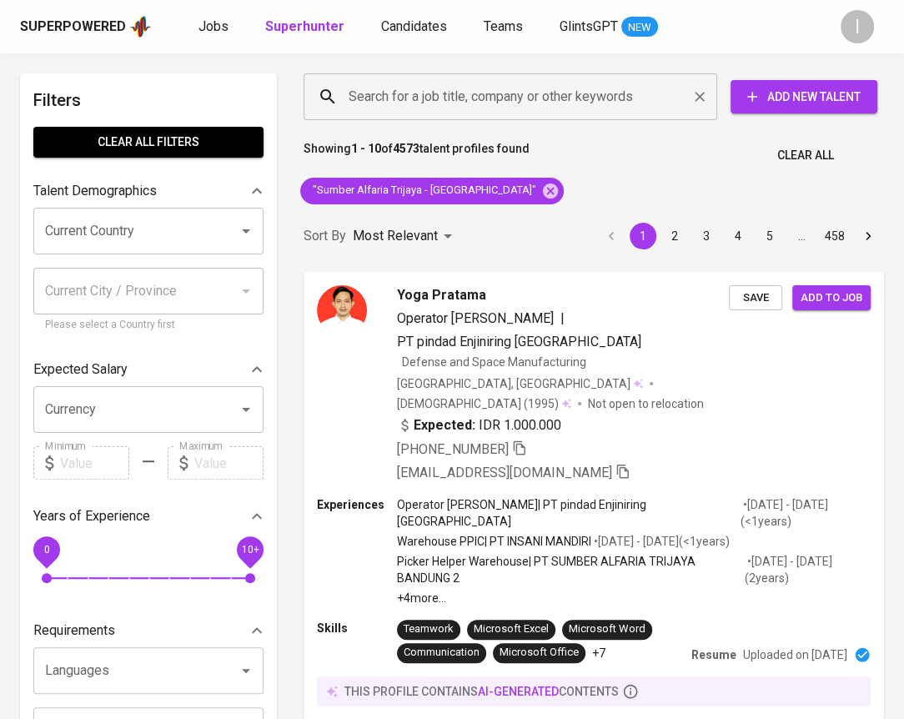
click at [535, 100] on input "Search for a job title, company or other keywords" at bounding box center [514, 97] width 340 height 32
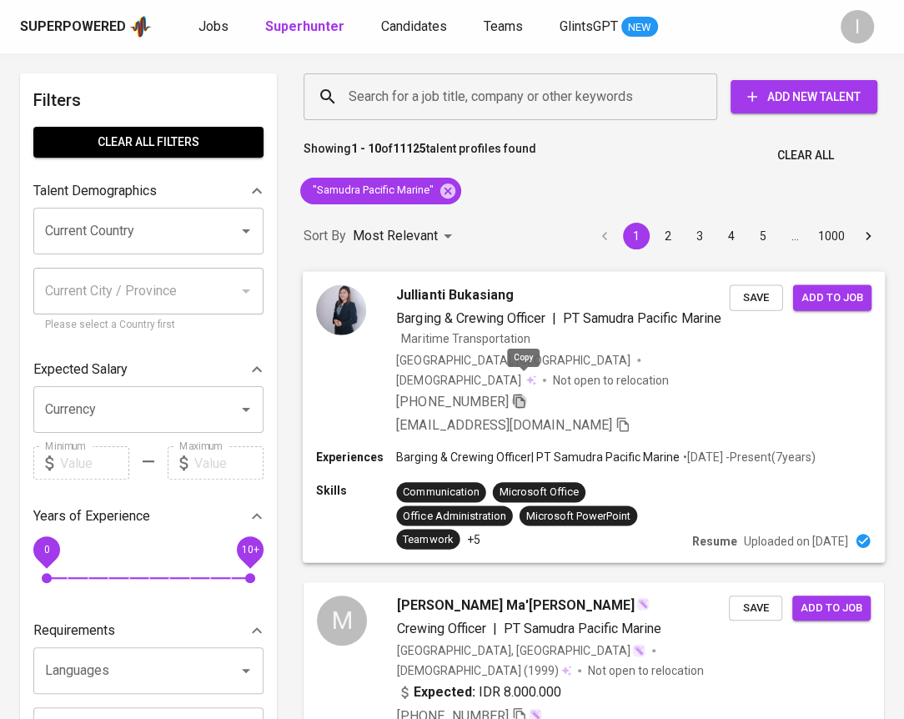
click at [523, 393] on icon "button" at bounding box center [519, 400] width 15 height 15
click at [525, 394] on icon "button" at bounding box center [519, 401] width 12 height 14
click at [448, 190] on icon at bounding box center [448, 191] width 18 height 18
click at [485, 98] on input "Search for a job title, company or other keywords" at bounding box center [514, 97] width 340 height 32
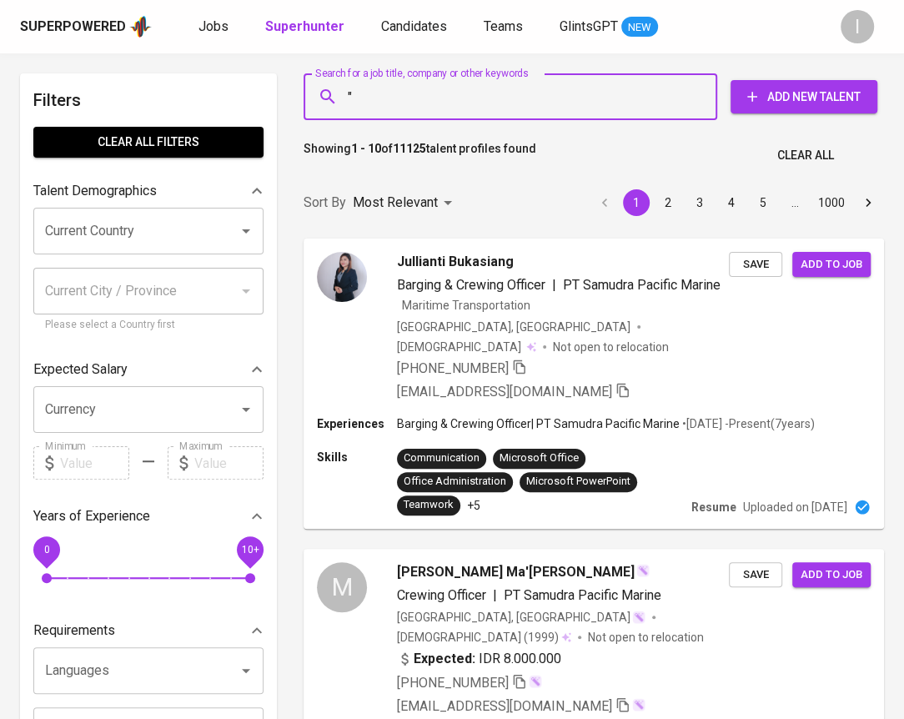
paste input "Langgeng Daya Agrindo"
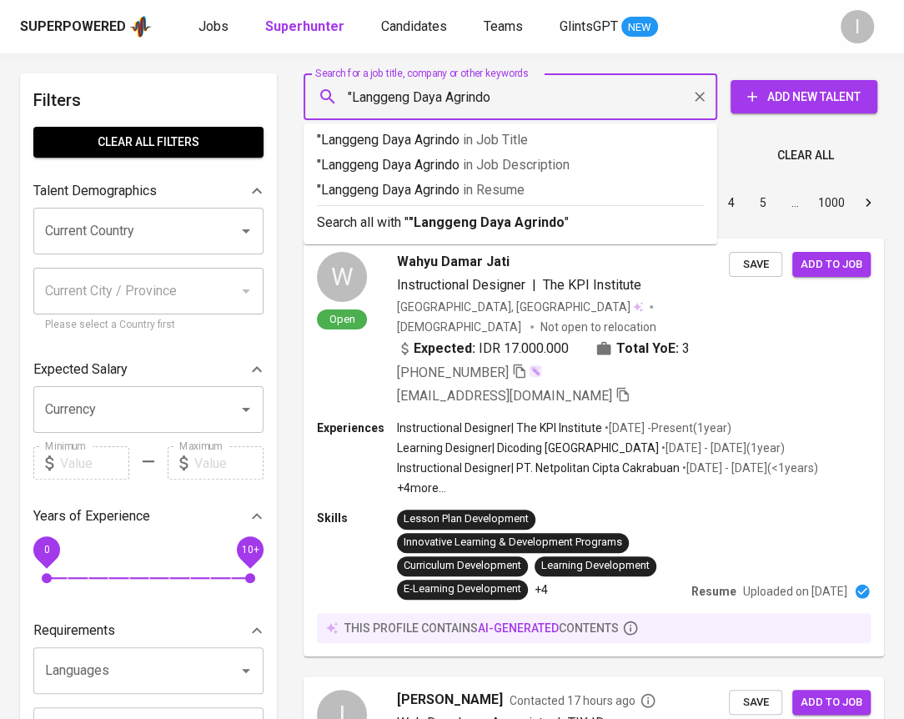
type input ""Langgeng Daya Agrindo""
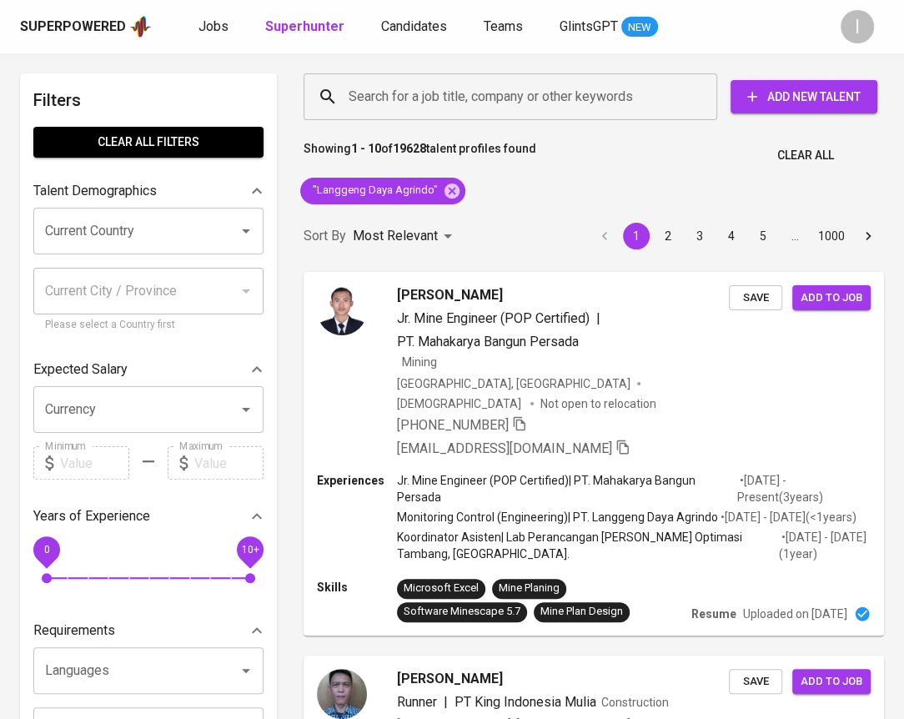
scroll to position [661, 0]
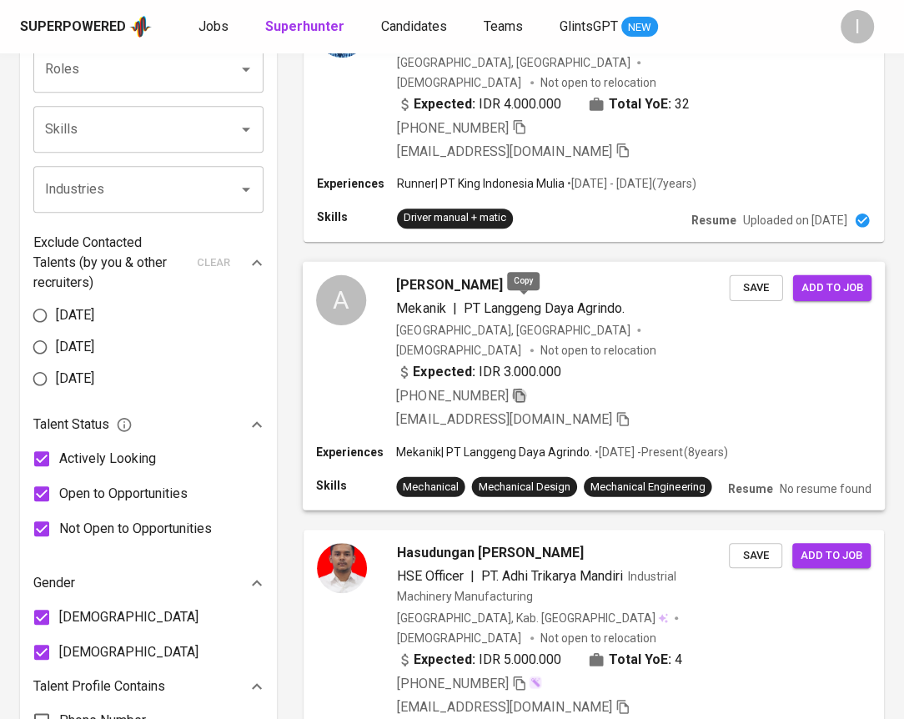
click at [527, 387] on icon "button" at bounding box center [519, 394] width 15 height 15
